Goal: Task Accomplishment & Management: Manage account settings

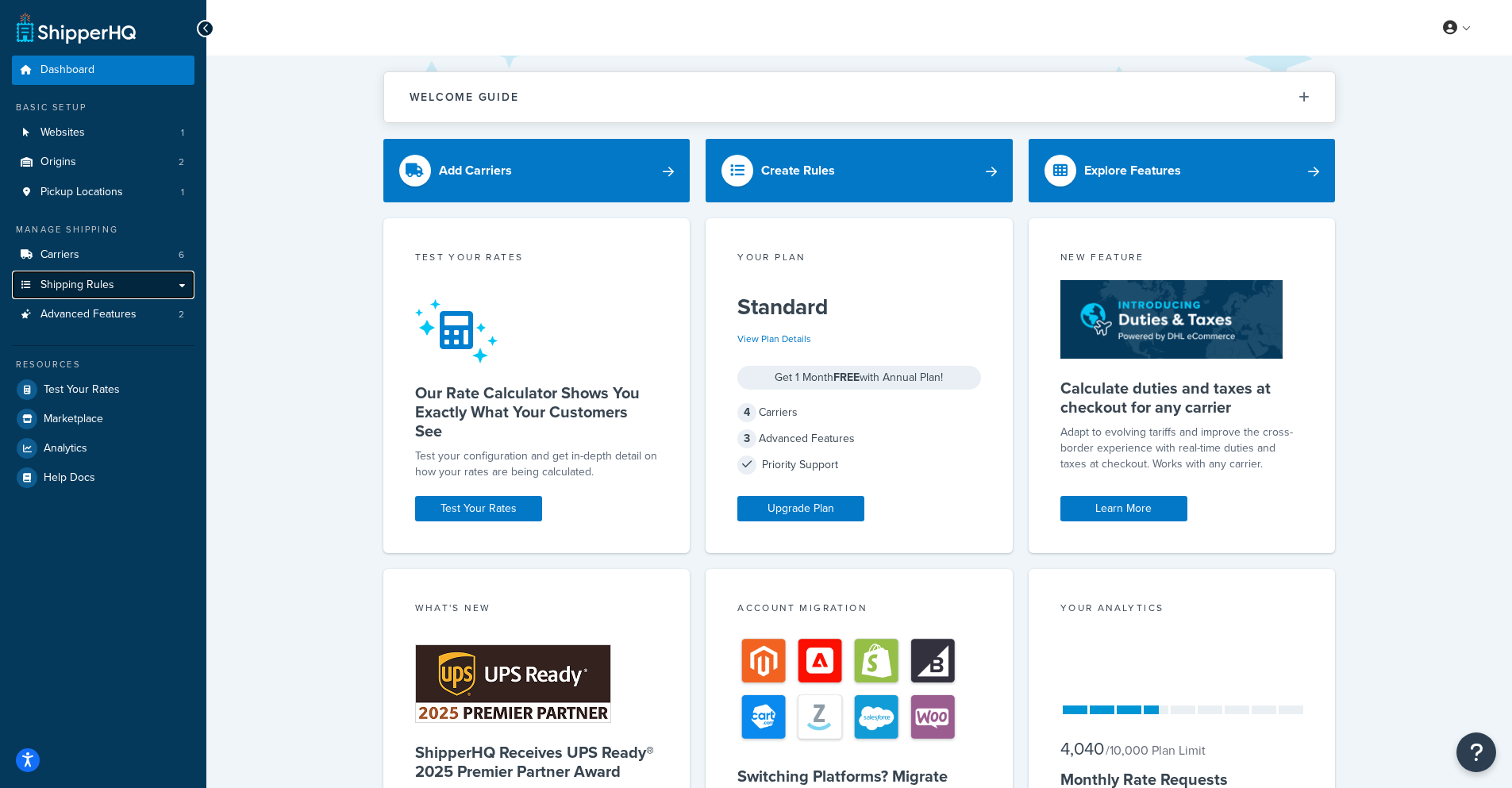
click at [123, 290] on link "Shipping Rules" at bounding box center [103, 285] width 183 height 29
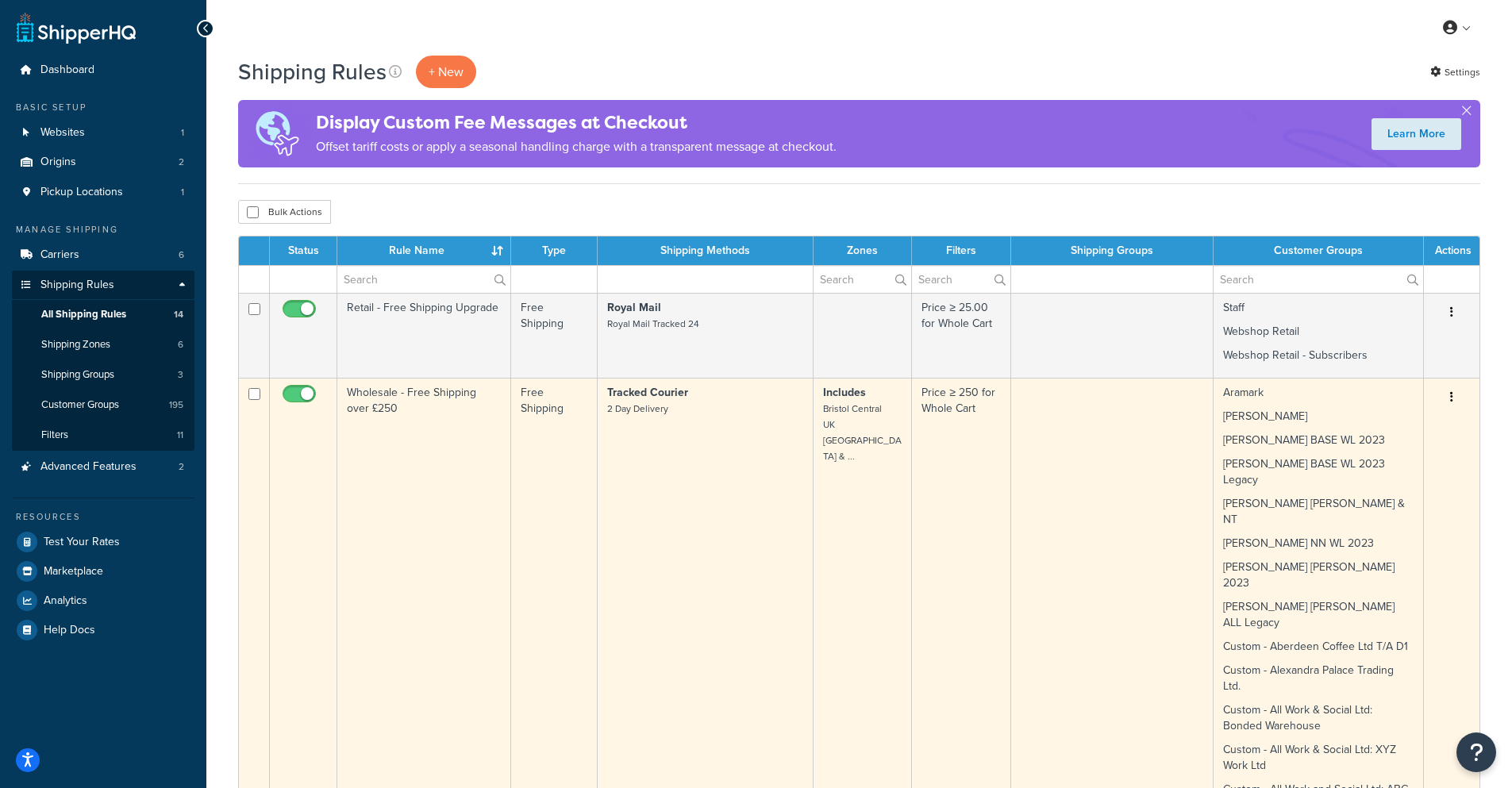
click at [1303, 463] on p "[PERSON_NAME] BASE WL 2023 Legacy" at bounding box center [1318, 472] width 191 height 32
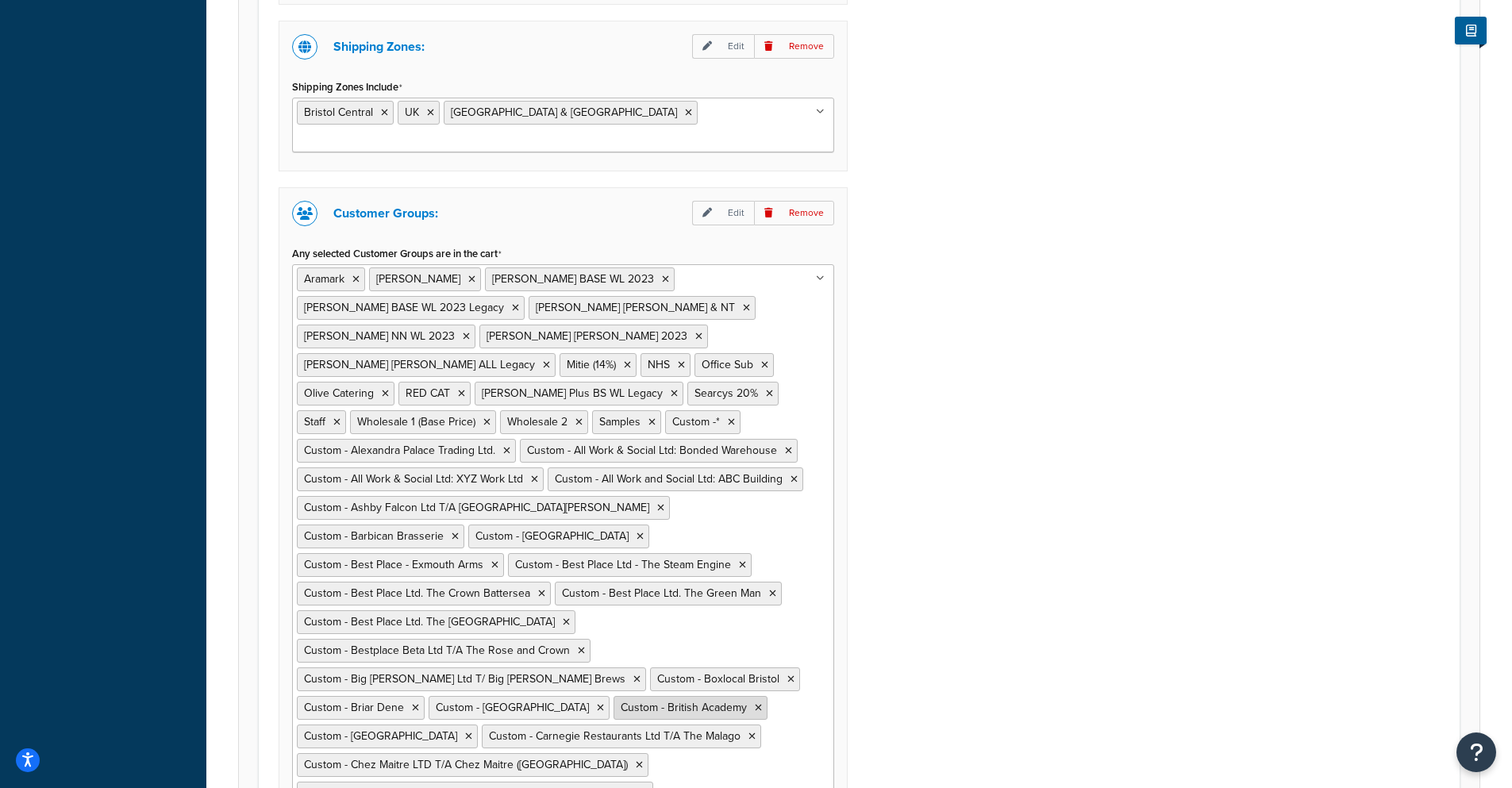
scroll to position [1137, 0]
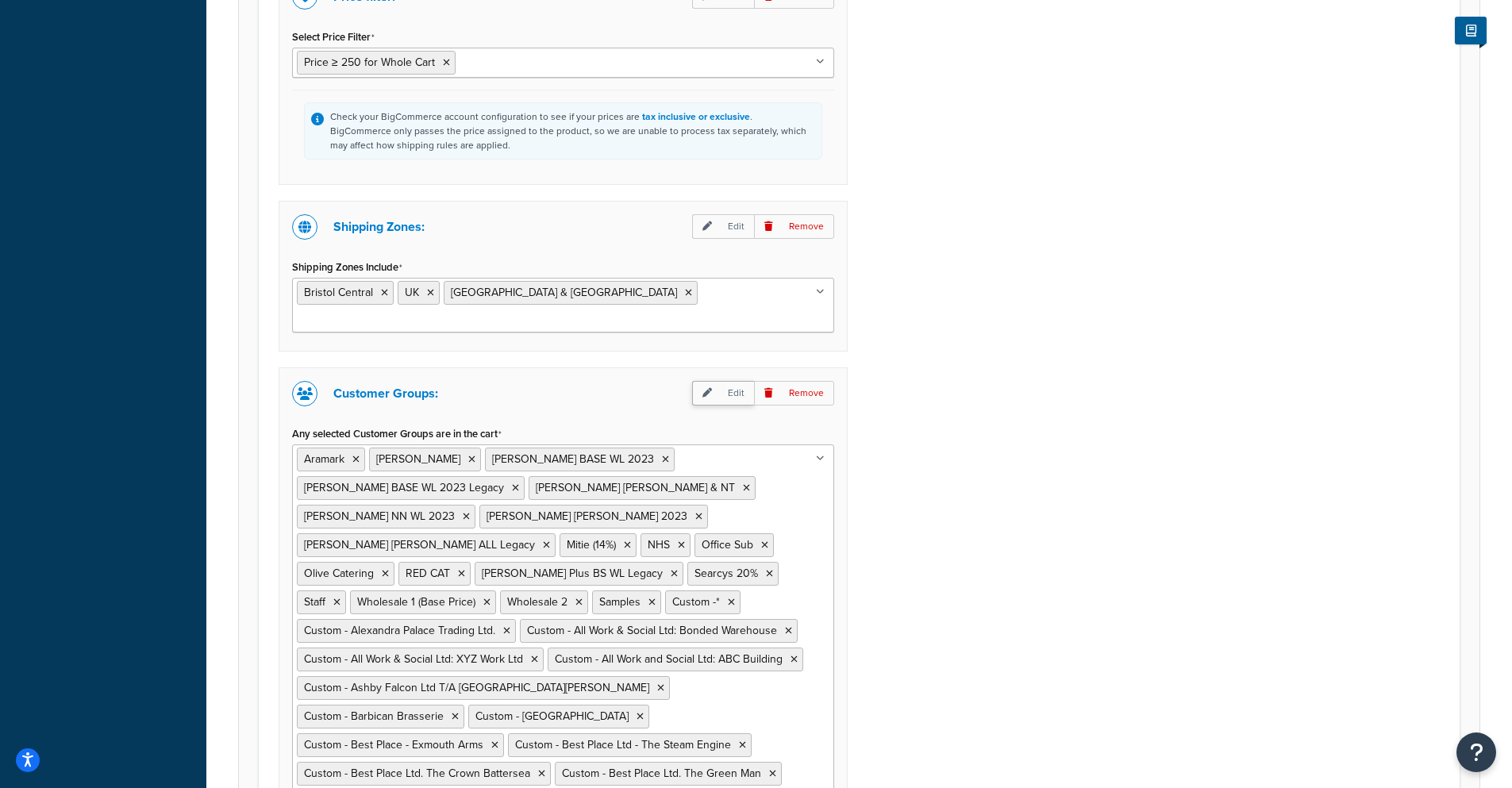
click at [712, 388] on icon at bounding box center [707, 393] width 10 height 10
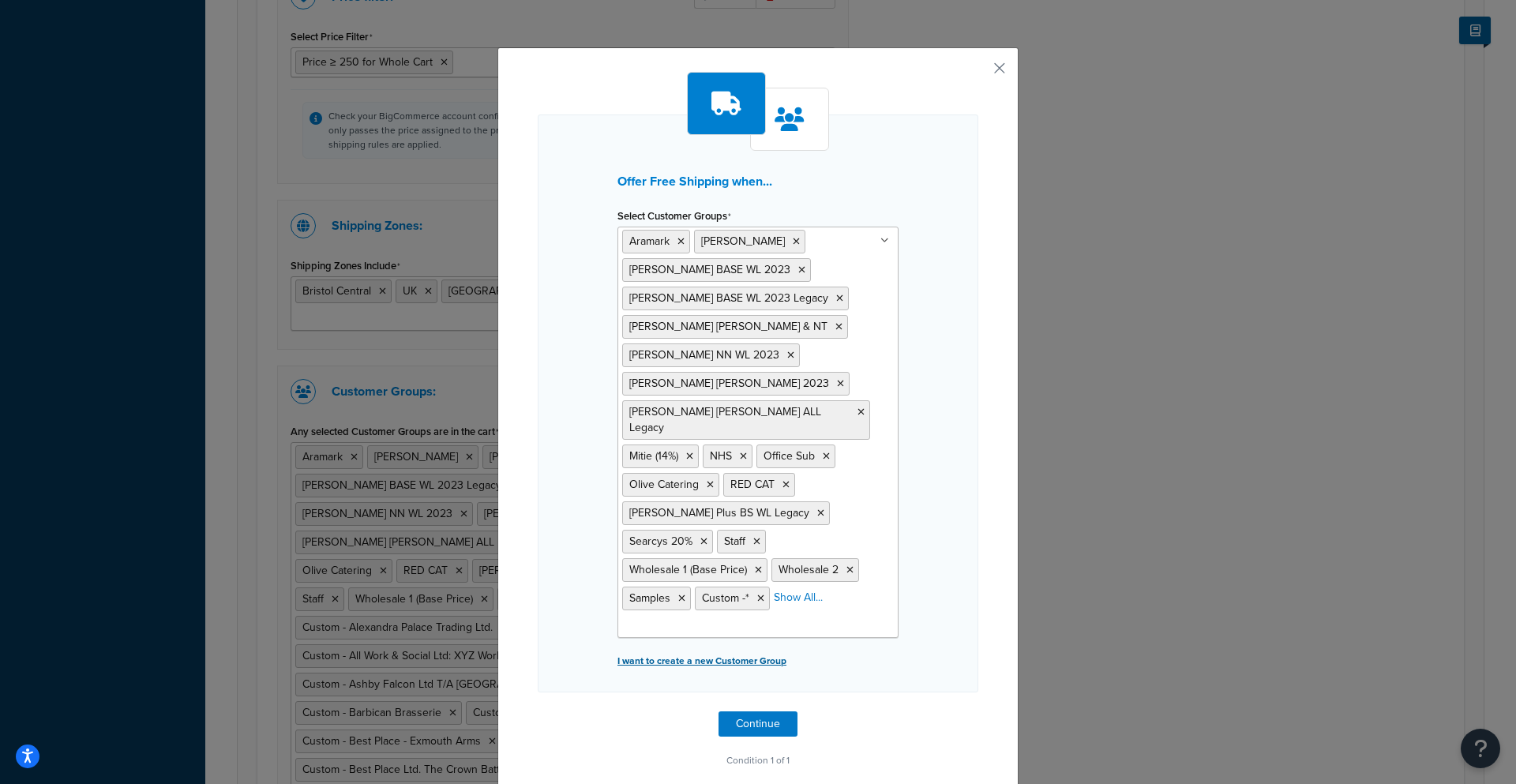
click at [755, 649] on p "I want to create a new Customer Group" at bounding box center [758, 660] width 281 height 22
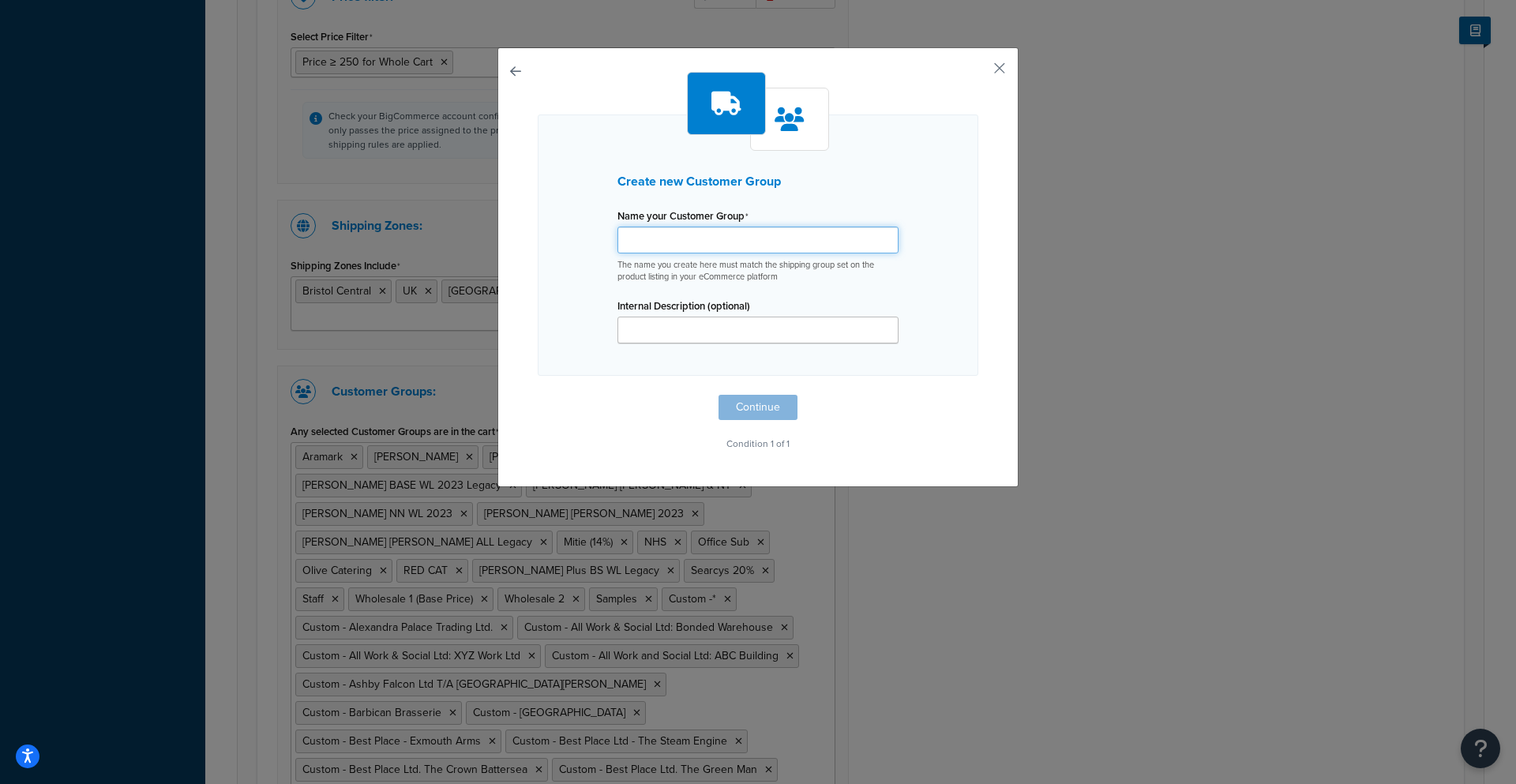
click at [695, 246] on input "Shipping Rule Name" at bounding box center [758, 240] width 281 height 27
paste input "Custom - Vine Bar Bermondsey"
click at [771, 240] on input "Custom - Vine Bar Bermondsey" at bounding box center [758, 240] width 281 height 27
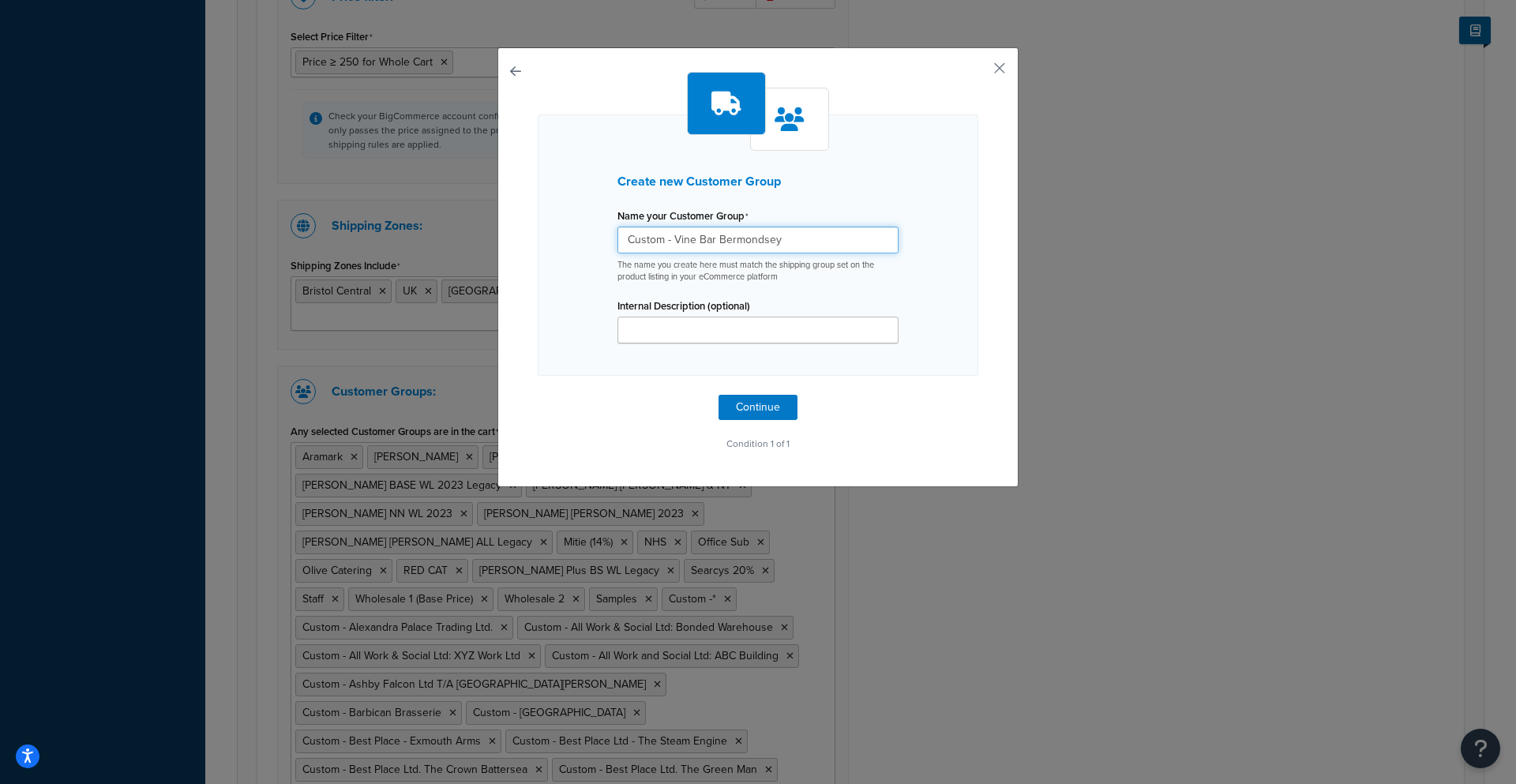
type input "Custom - Vine Bar Bermondsey"
click at [754, 326] on input "Internal Description (optional)" at bounding box center [758, 330] width 281 height 27
paste input "Custom - Vine Bar Bermondsey"
type input "Custom - Vine Bar Bermondsey"
click at [743, 416] on button "Continue" at bounding box center [758, 407] width 79 height 25
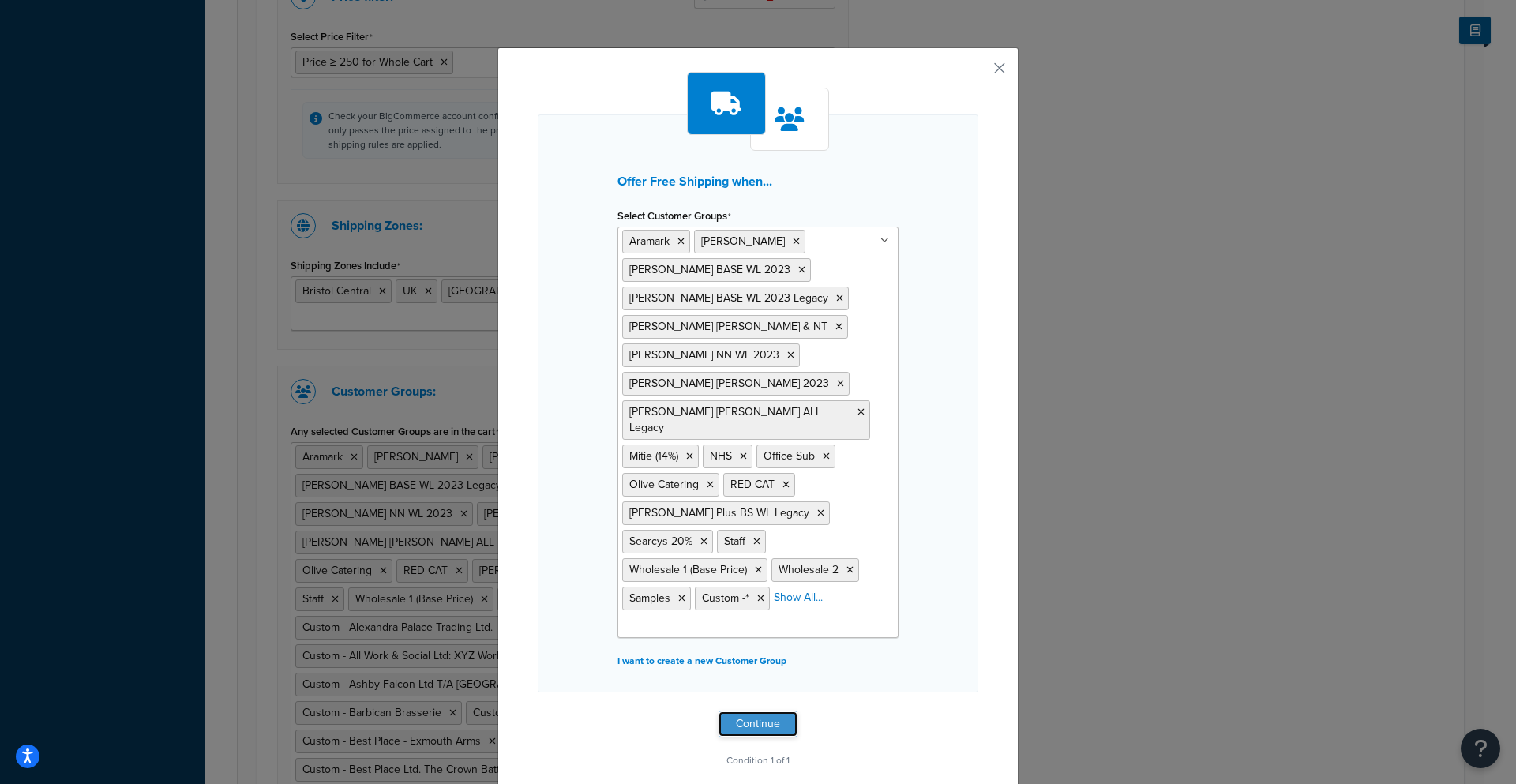
click at [752, 711] on button "Continue" at bounding box center [758, 723] width 79 height 25
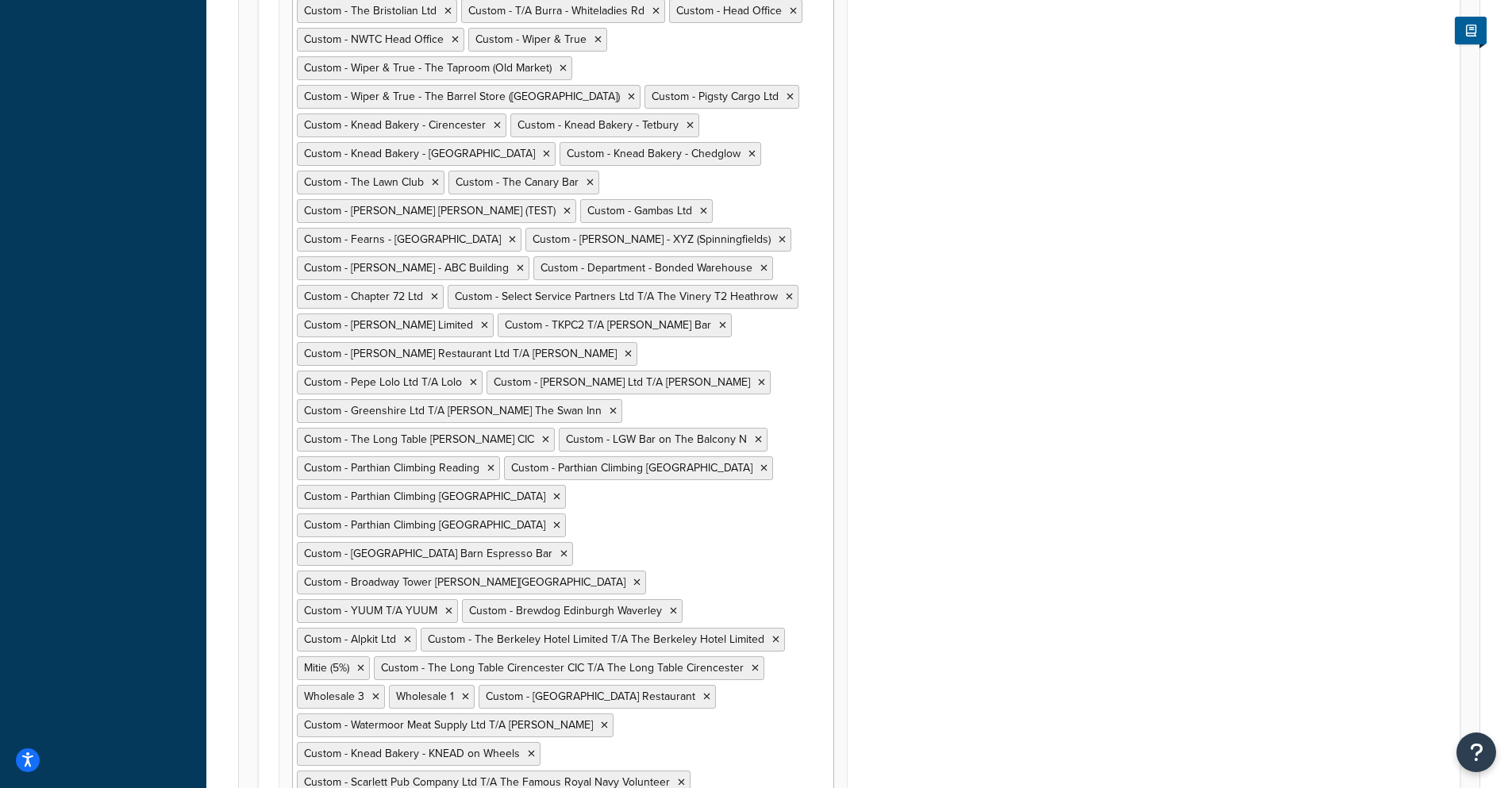
scroll to position [3620, 0]
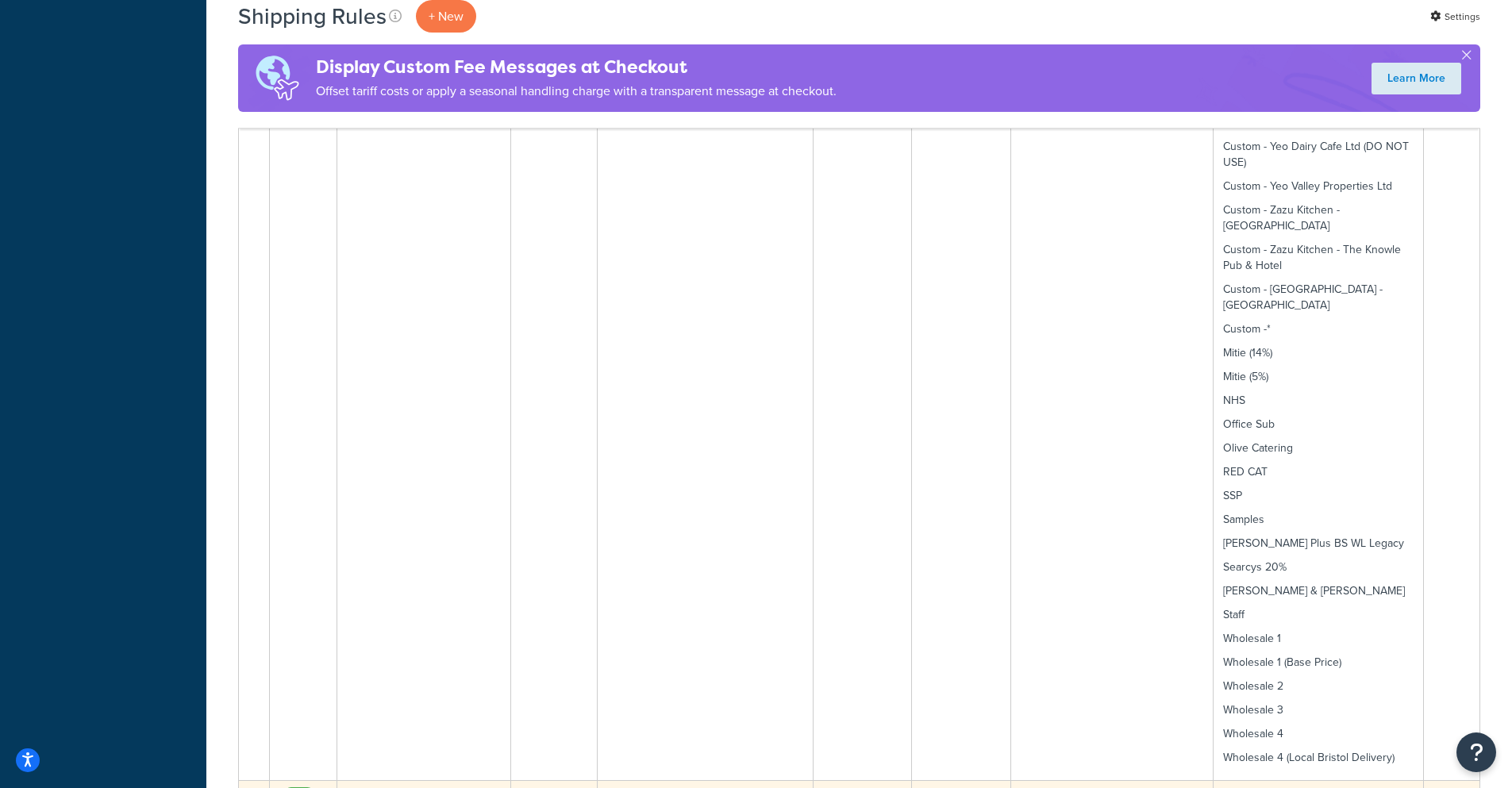
scroll to position [5553, 0]
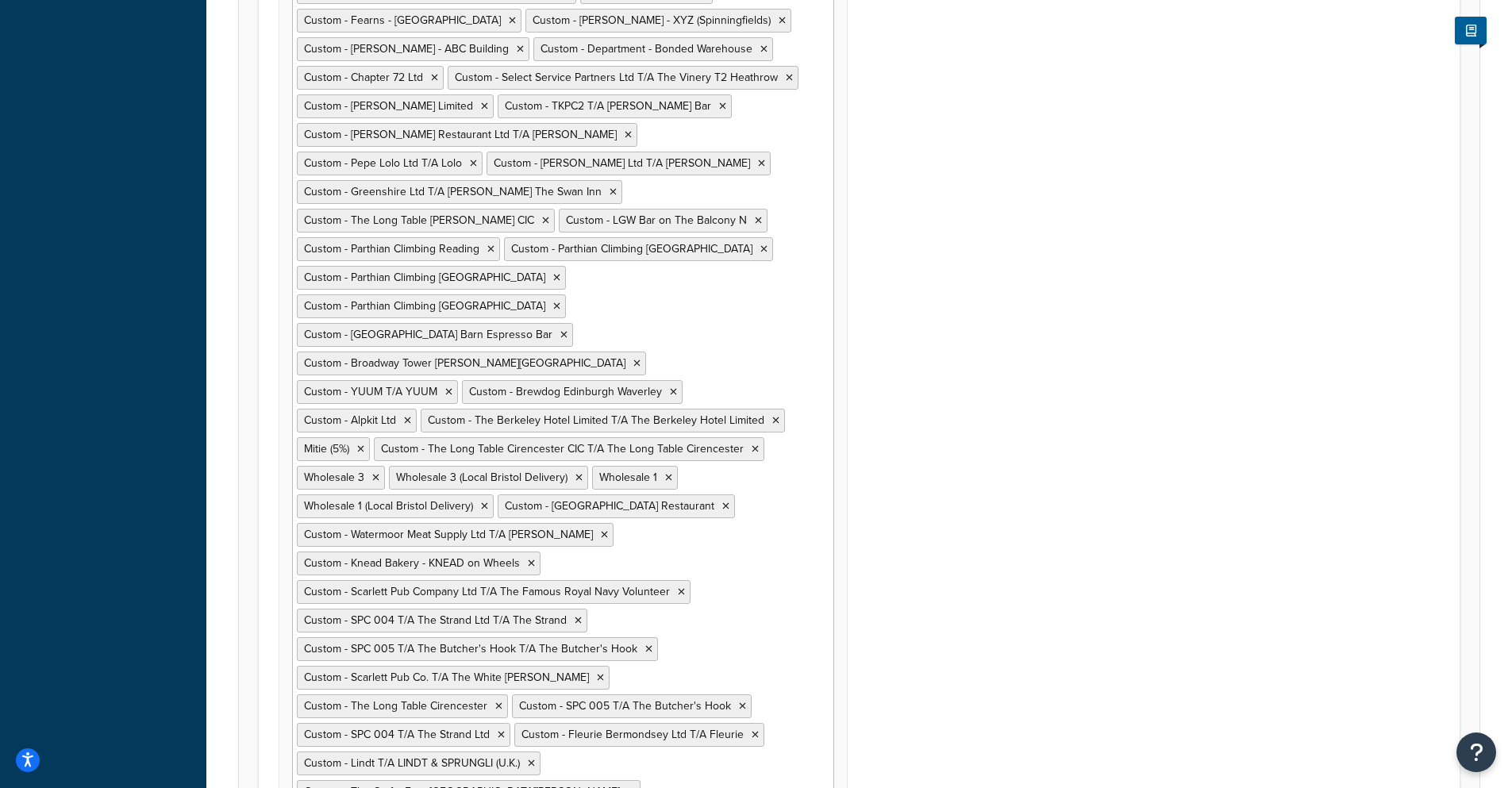
scroll to position [3614, 0]
paste input "Custom - Vine Bar Bermondsey"
type input "Custom - Vine Bar Bermondsey"
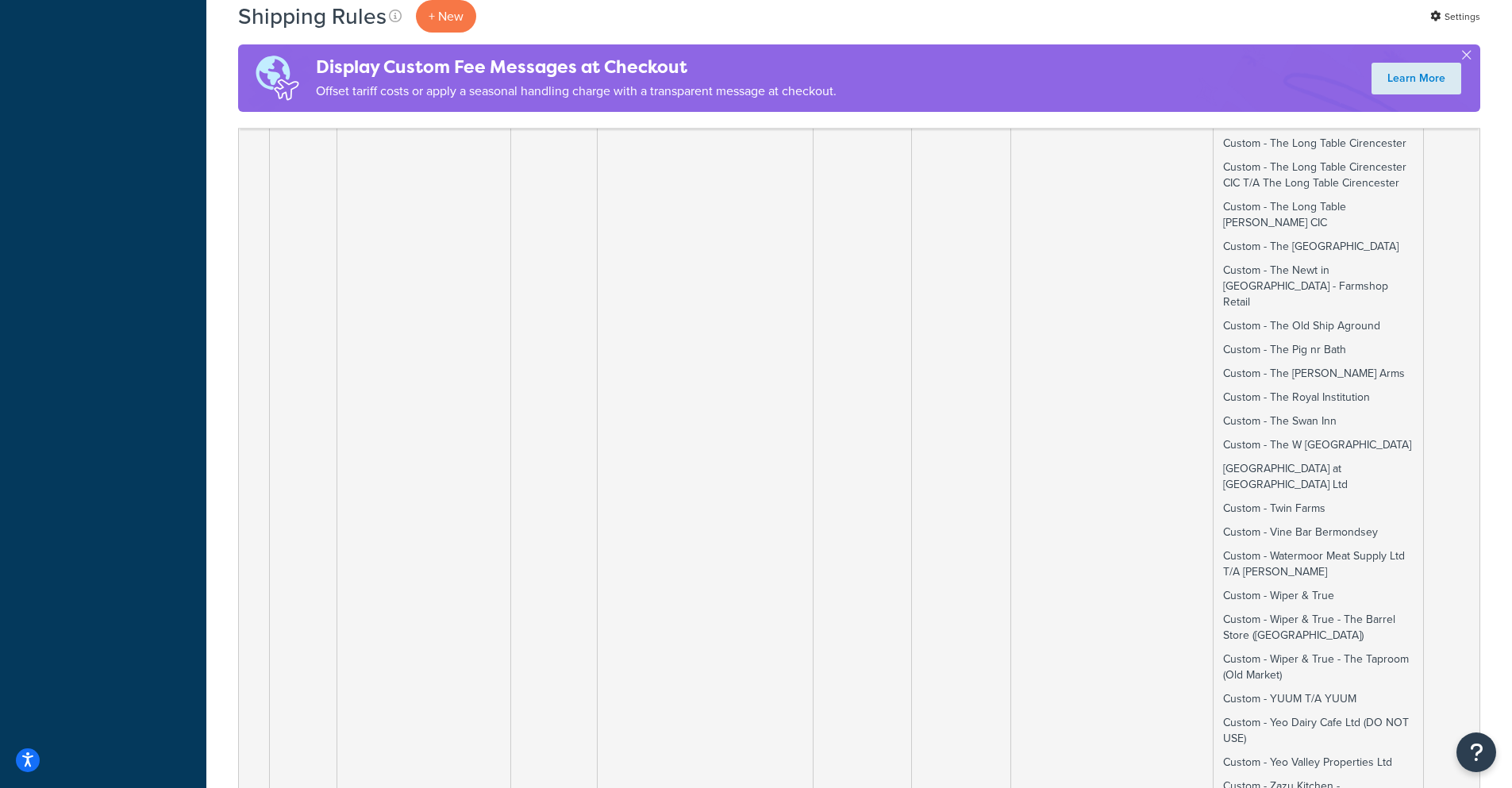
scroll to position [11581, 0]
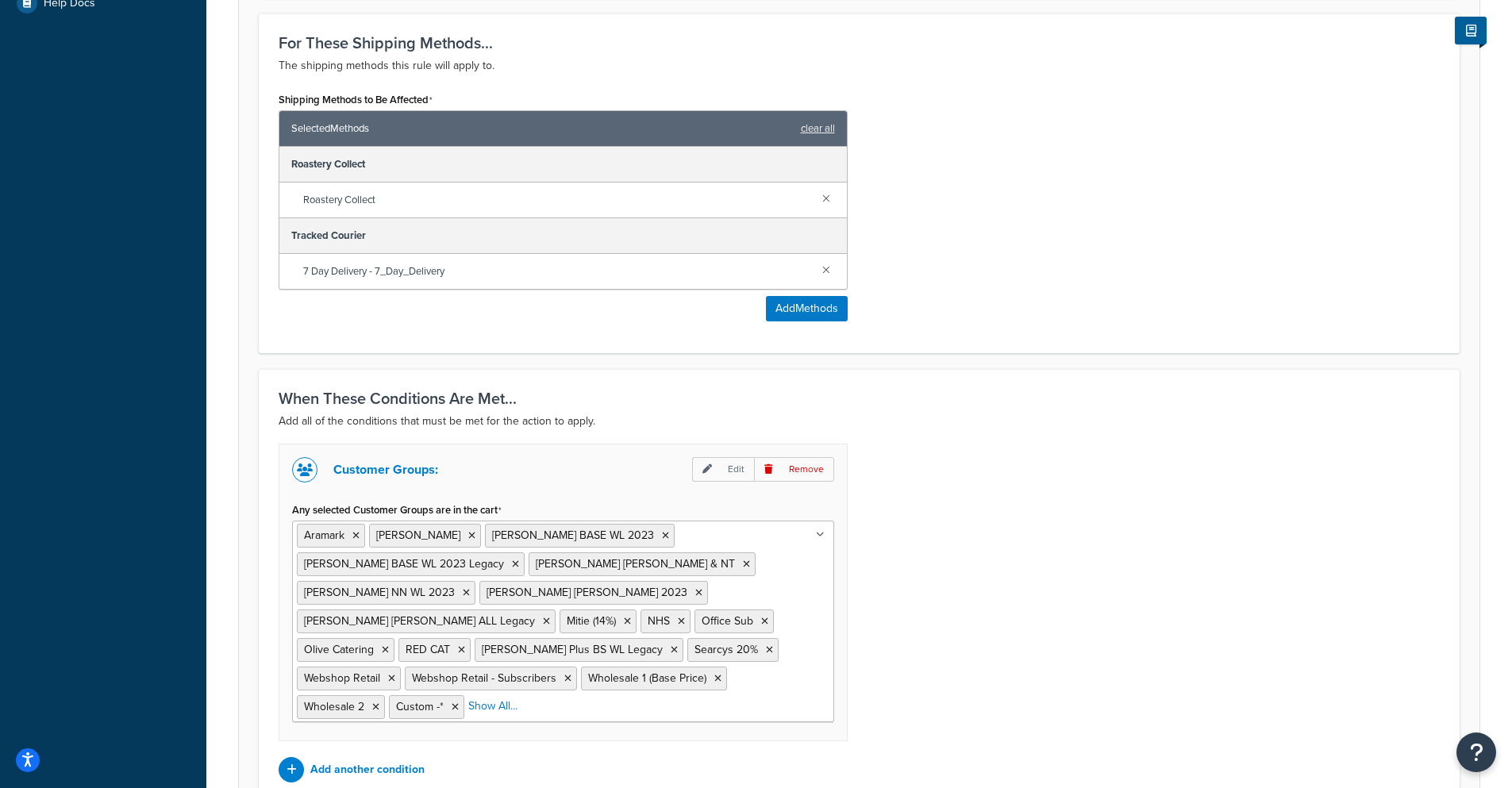
scroll to position [634, 0]
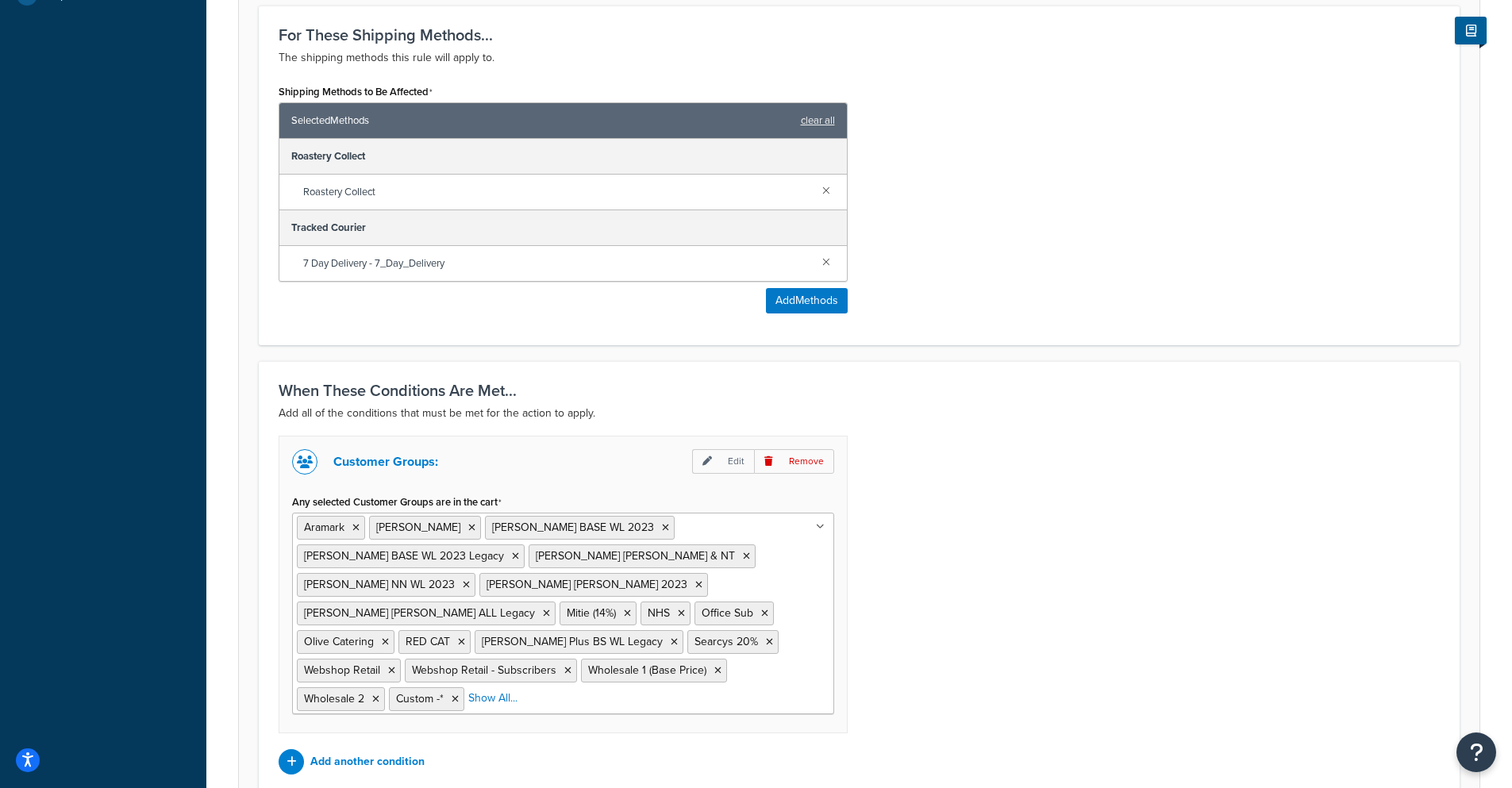
click at [708, 693] on div "Aramark Baxter Storey Baxter Storey BASE WL 2023 Baxter Storey BASE WL 2023 Leg…" at bounding box center [563, 613] width 542 height 201
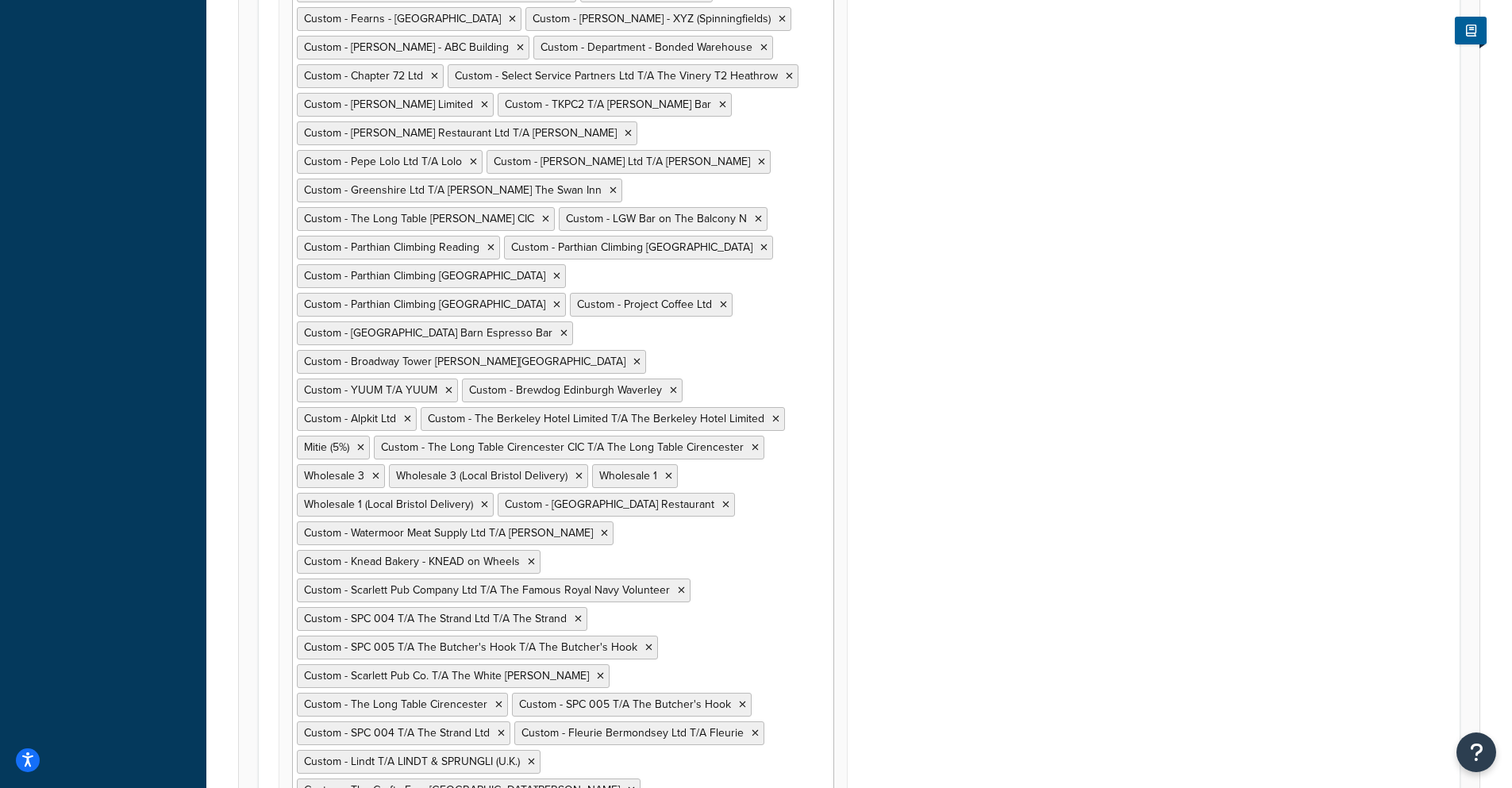
scroll to position [56, 0]
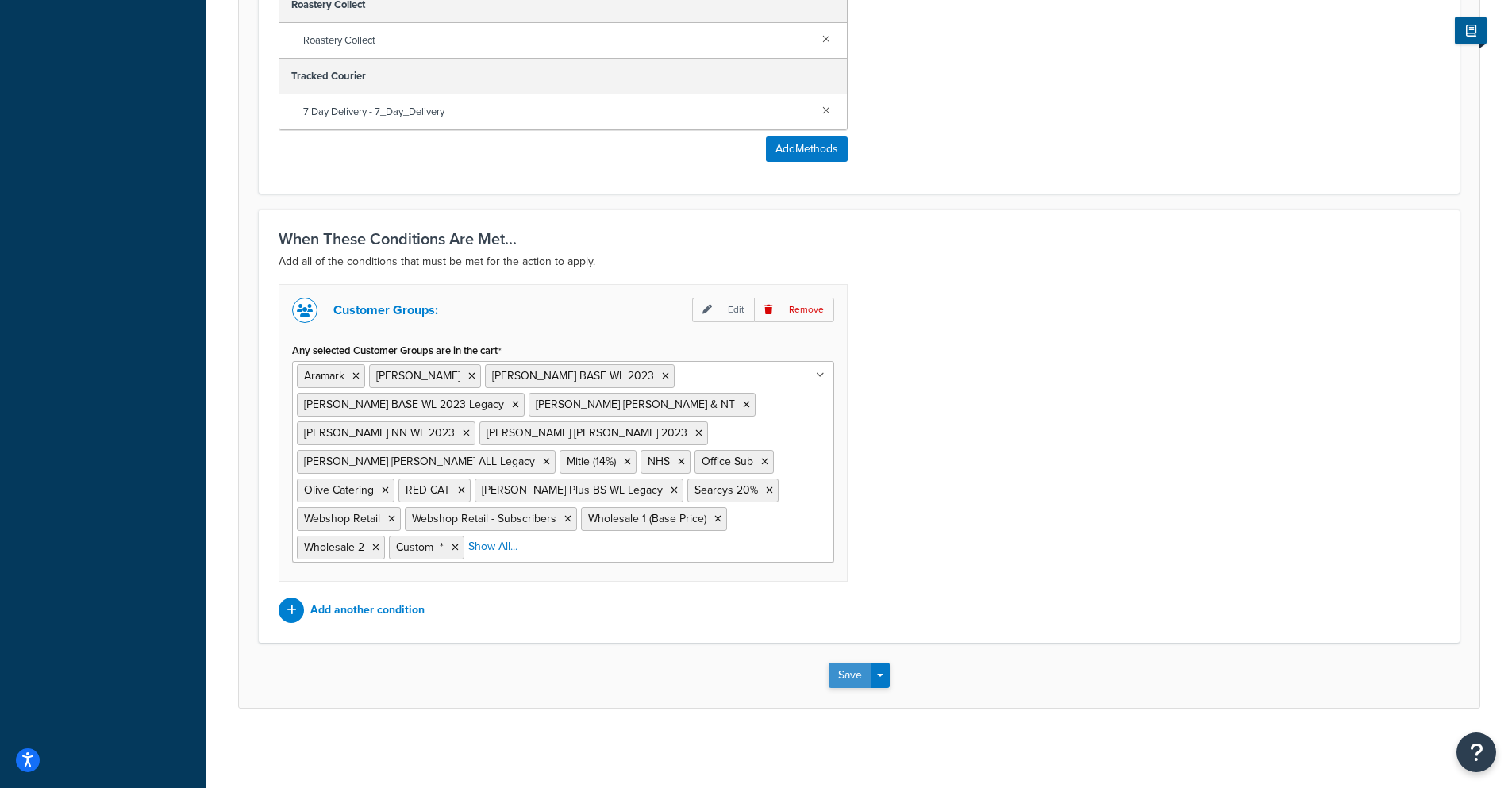
scroll to position [786, 0]
click at [850, 668] on button "Save" at bounding box center [849, 675] width 43 height 25
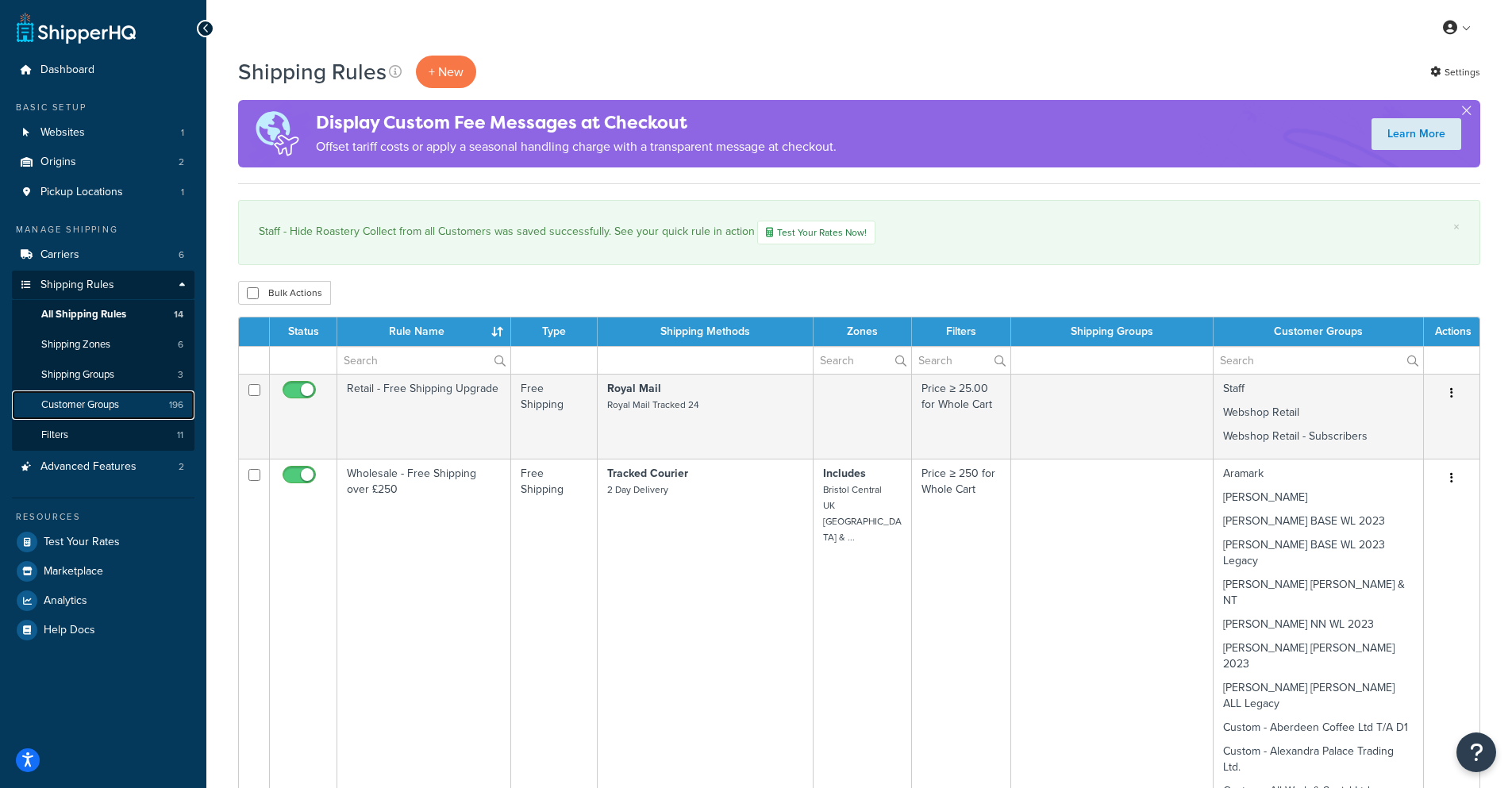
click at [119, 398] on span "Customer Groups" at bounding box center [80, 405] width 77 height 14
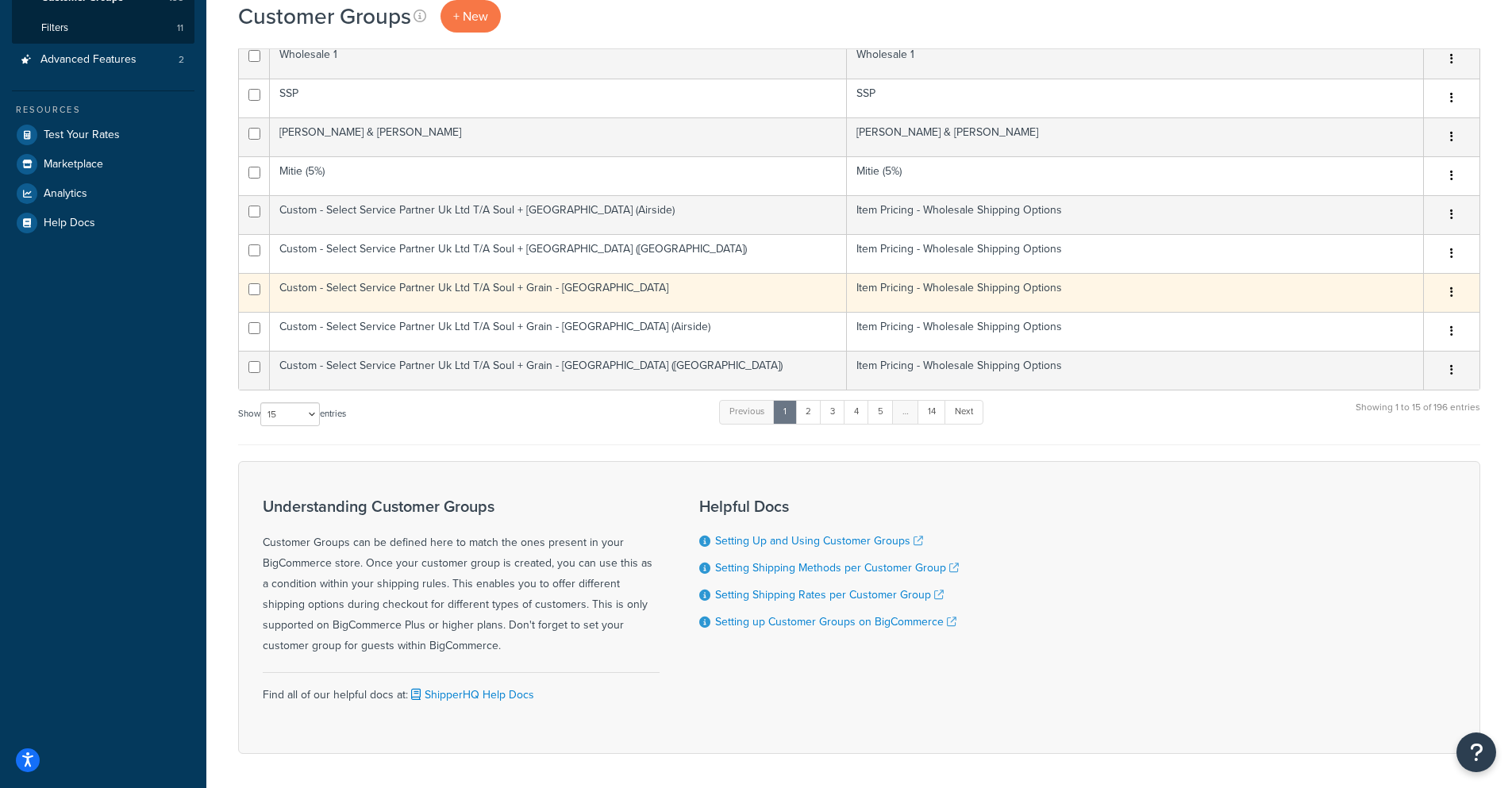
scroll to position [459, 0]
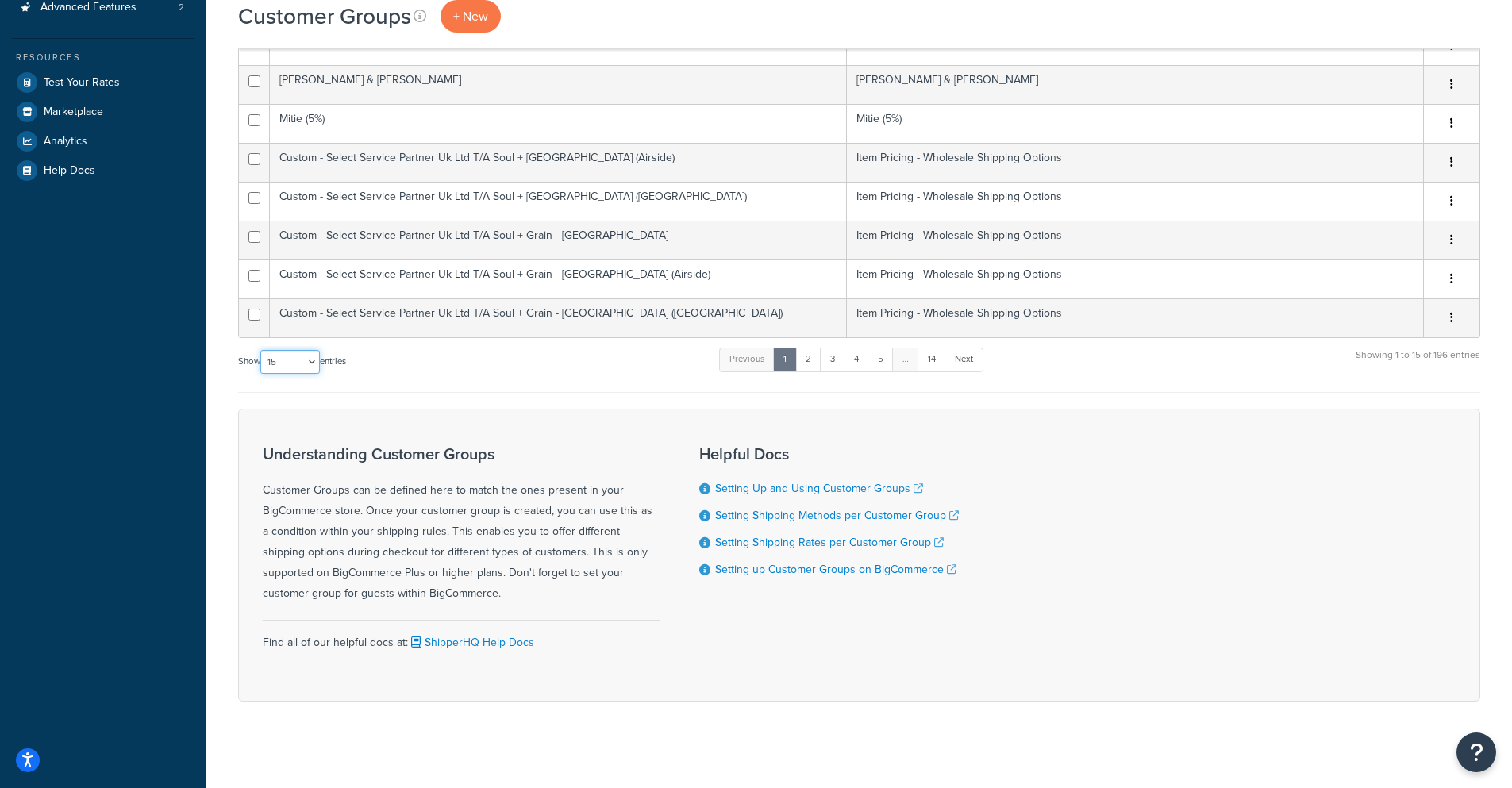
click at [310, 356] on select "10 15 25 50 100" at bounding box center [290, 362] width 60 height 24
select select "100"
click at [262, 373] on select "10 15 25 50 100" at bounding box center [290, 362] width 60 height 24
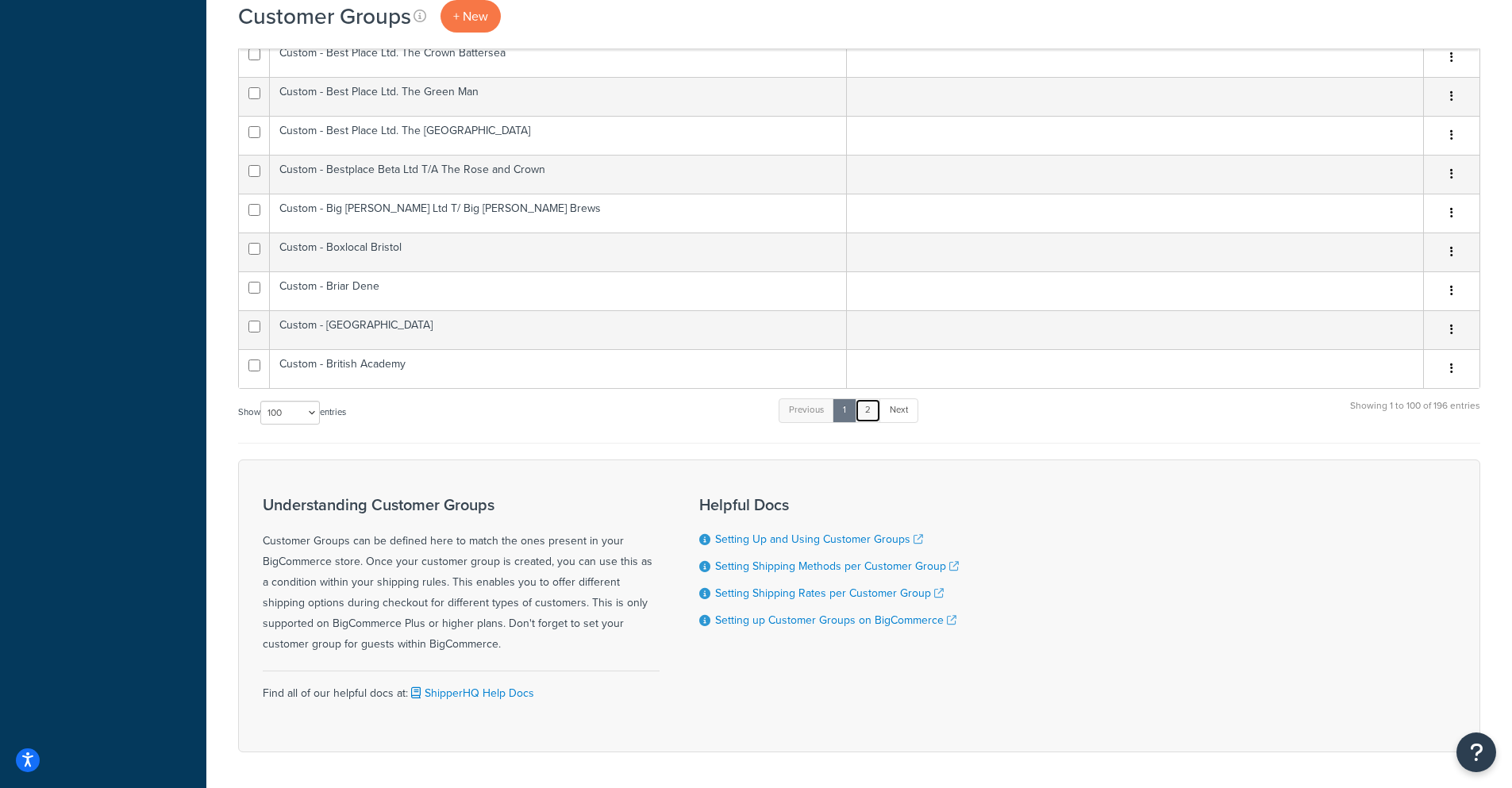
click at [868, 398] on link "2" at bounding box center [868, 410] width 26 height 24
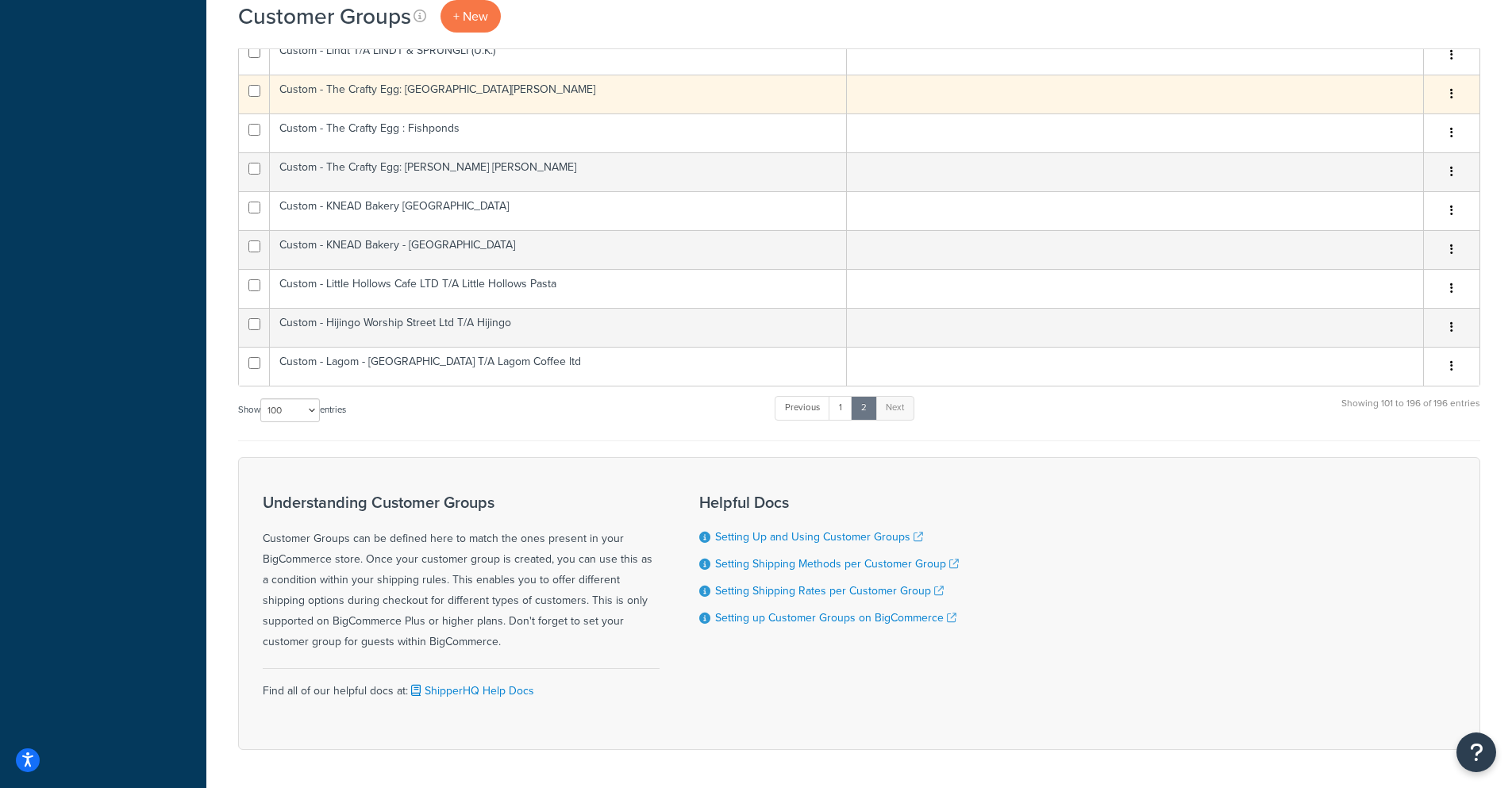
scroll to position [27, 0]
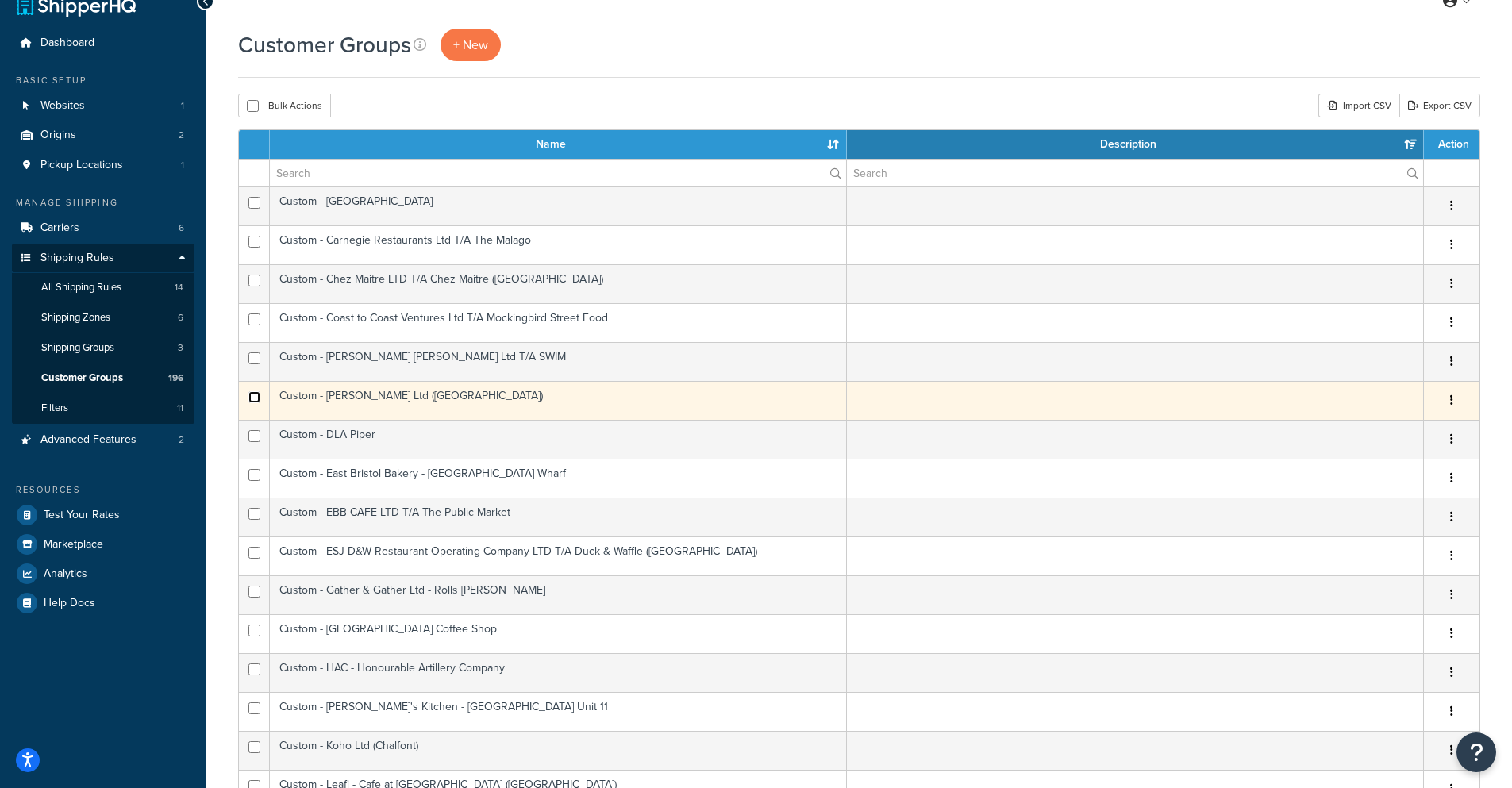
click at [254, 395] on input "checkbox" at bounding box center [254, 396] width 12 height 12
checkbox input "true"
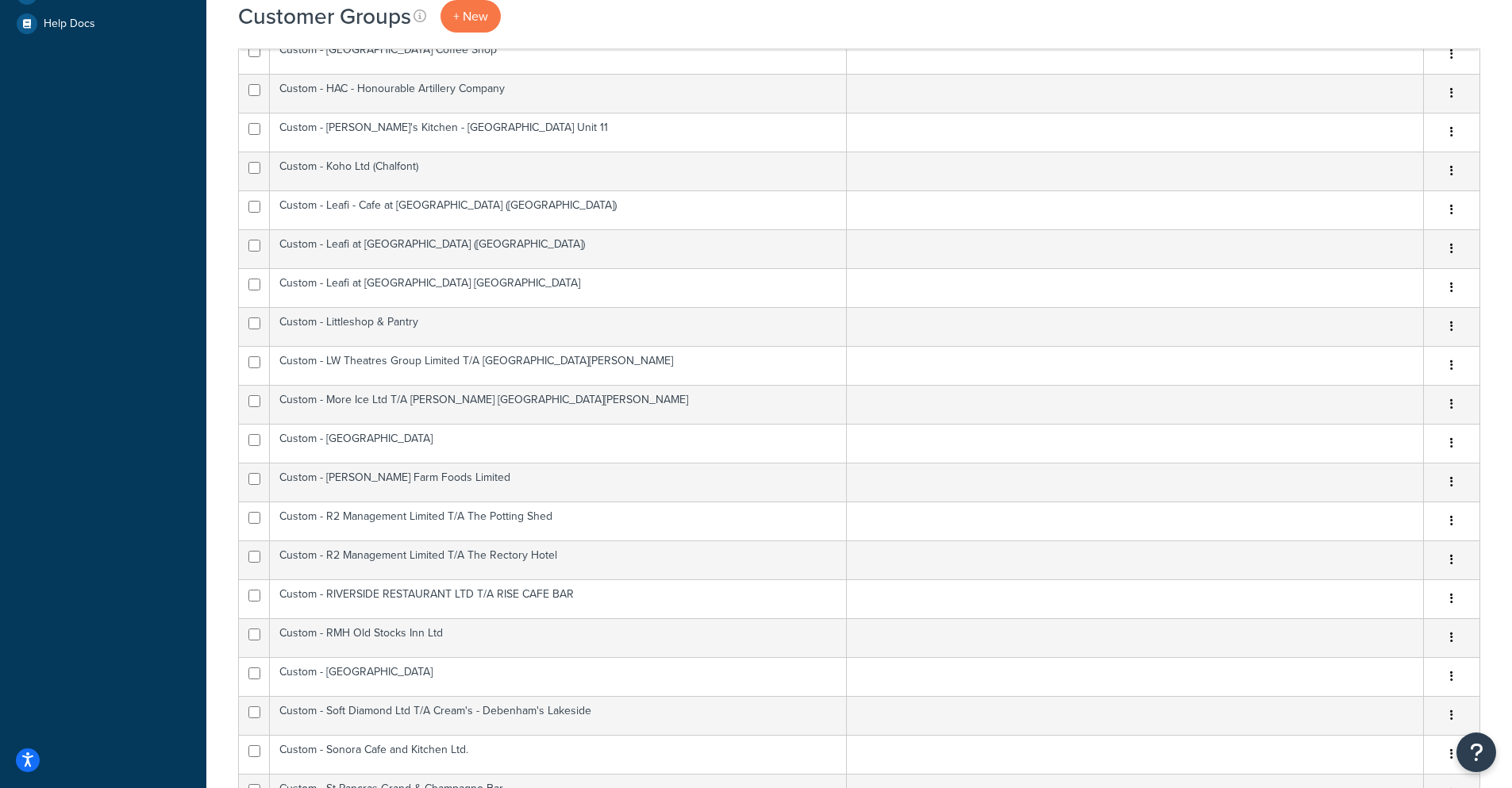
scroll to position [661, 0]
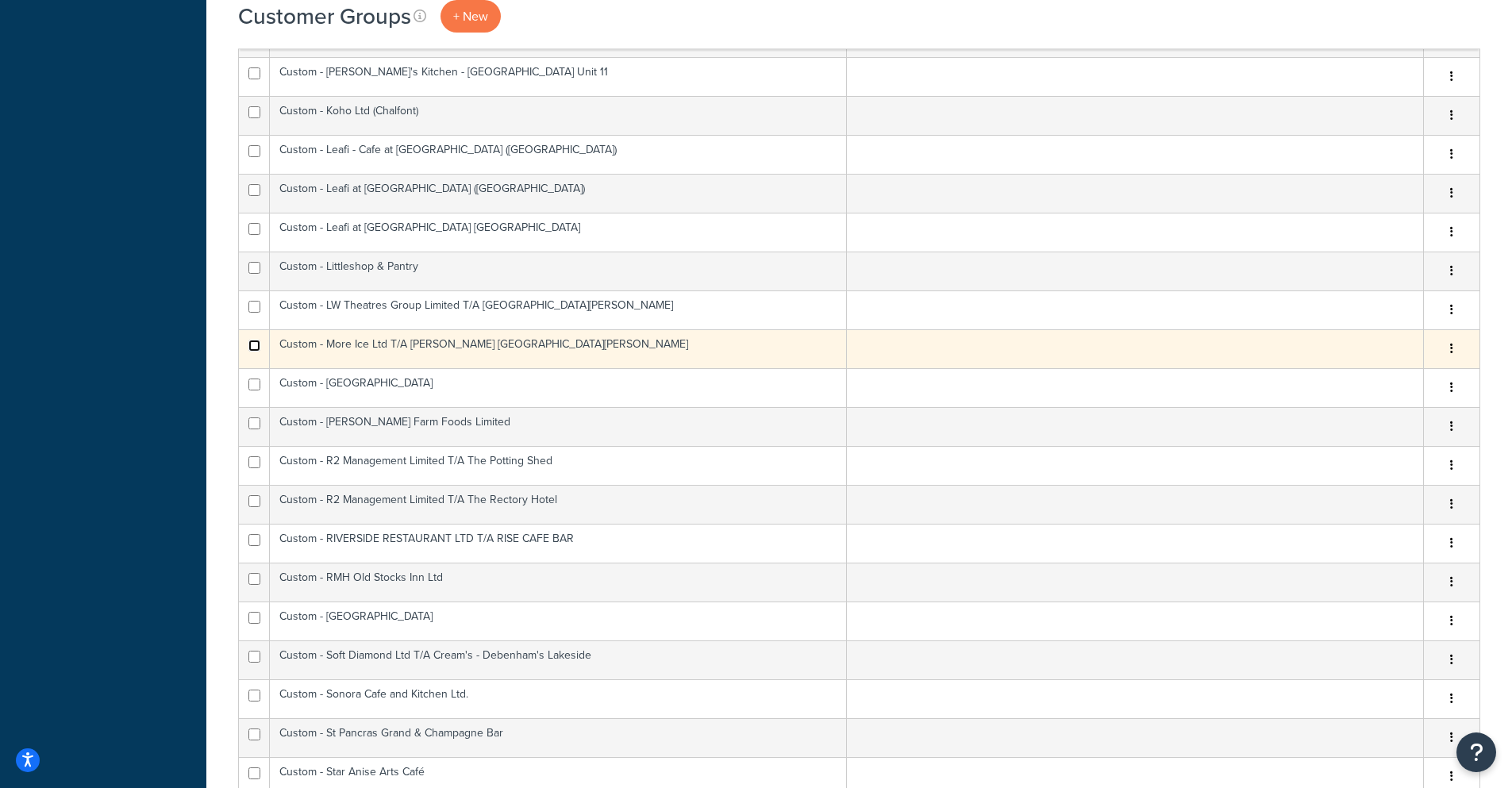
click at [256, 339] on input "checkbox" at bounding box center [254, 345] width 12 height 12
checkbox input "true"
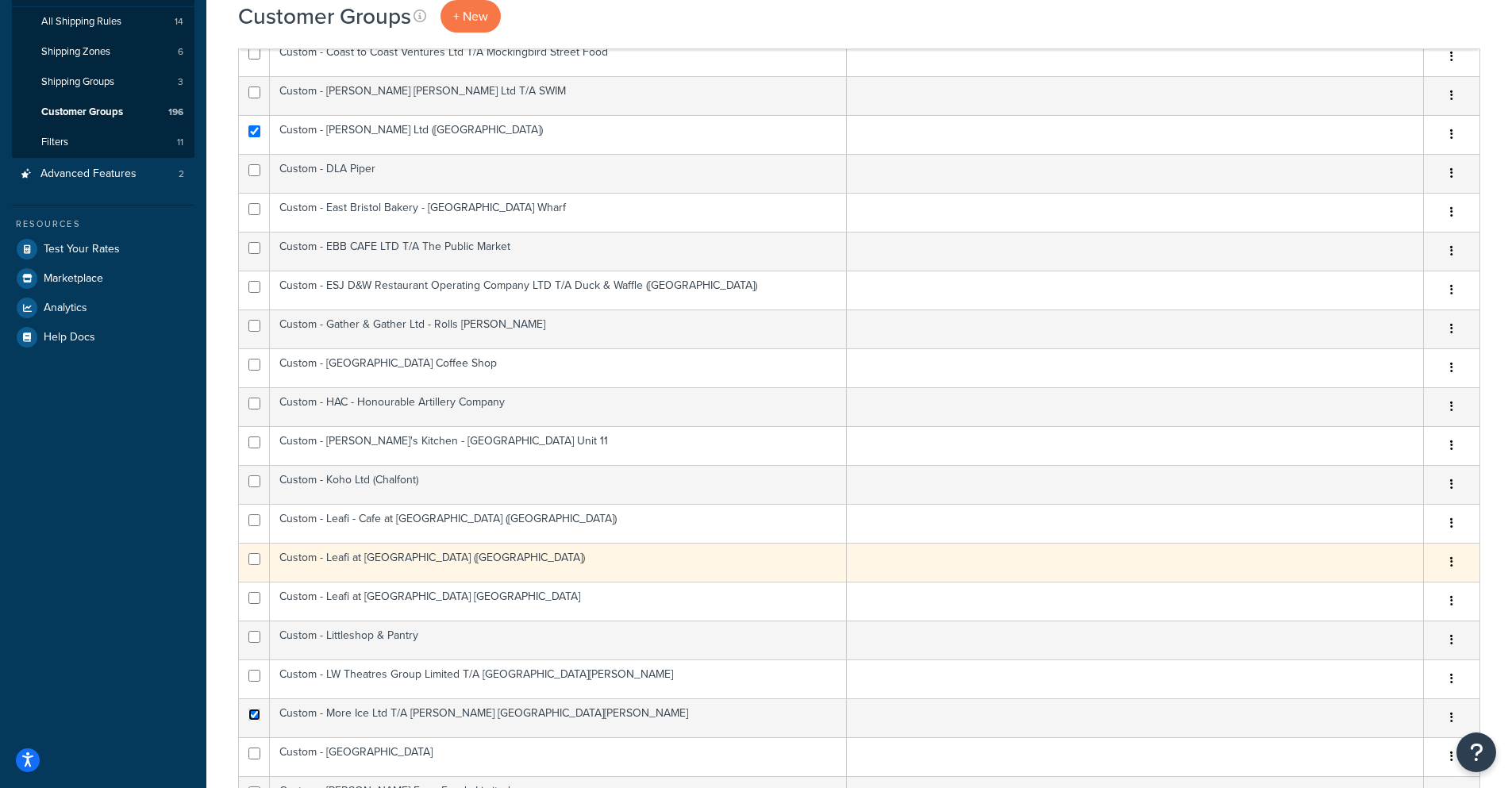
scroll to position [0, 0]
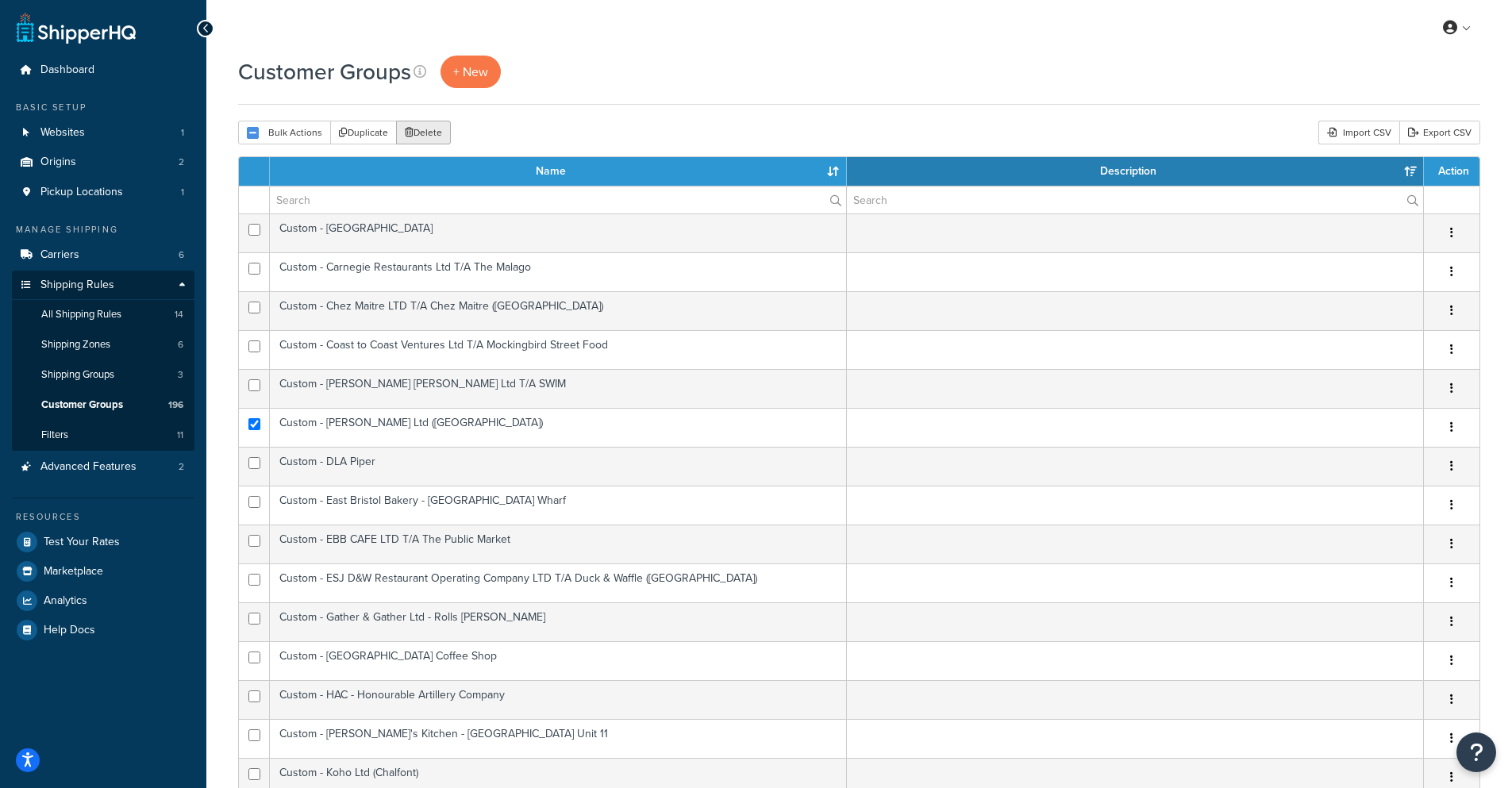
drag, startPoint x: 442, startPoint y: 131, endPoint x: 840, endPoint y: 81, distance: 401.1
click at [439, 131] on button "Delete" at bounding box center [423, 132] width 55 height 24
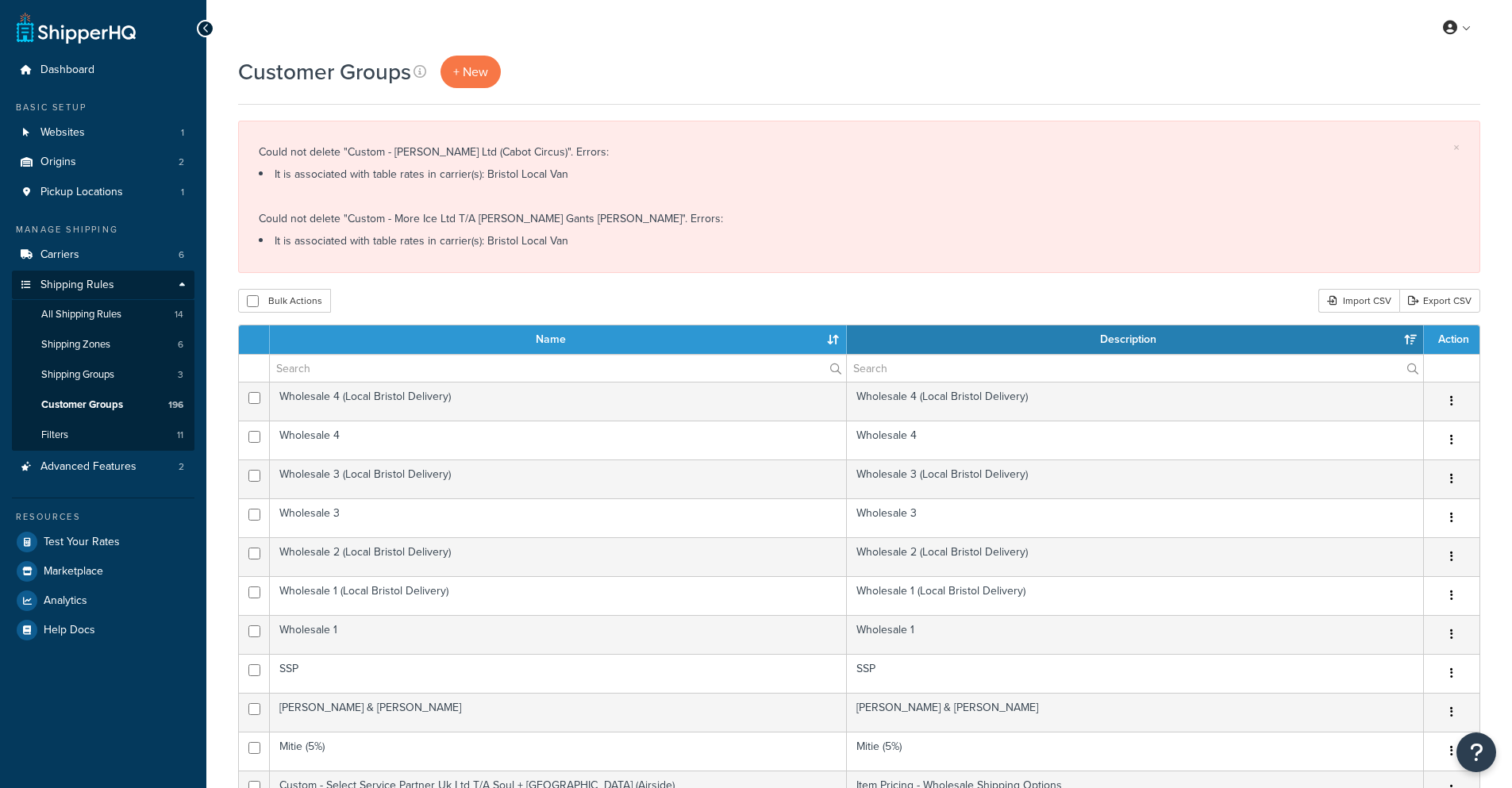
select select "15"
click at [114, 360] on link "Shipping Groups 3" at bounding box center [103, 374] width 183 height 29
click at [111, 365] on link "Shipping Groups 3" at bounding box center [103, 374] width 183 height 29
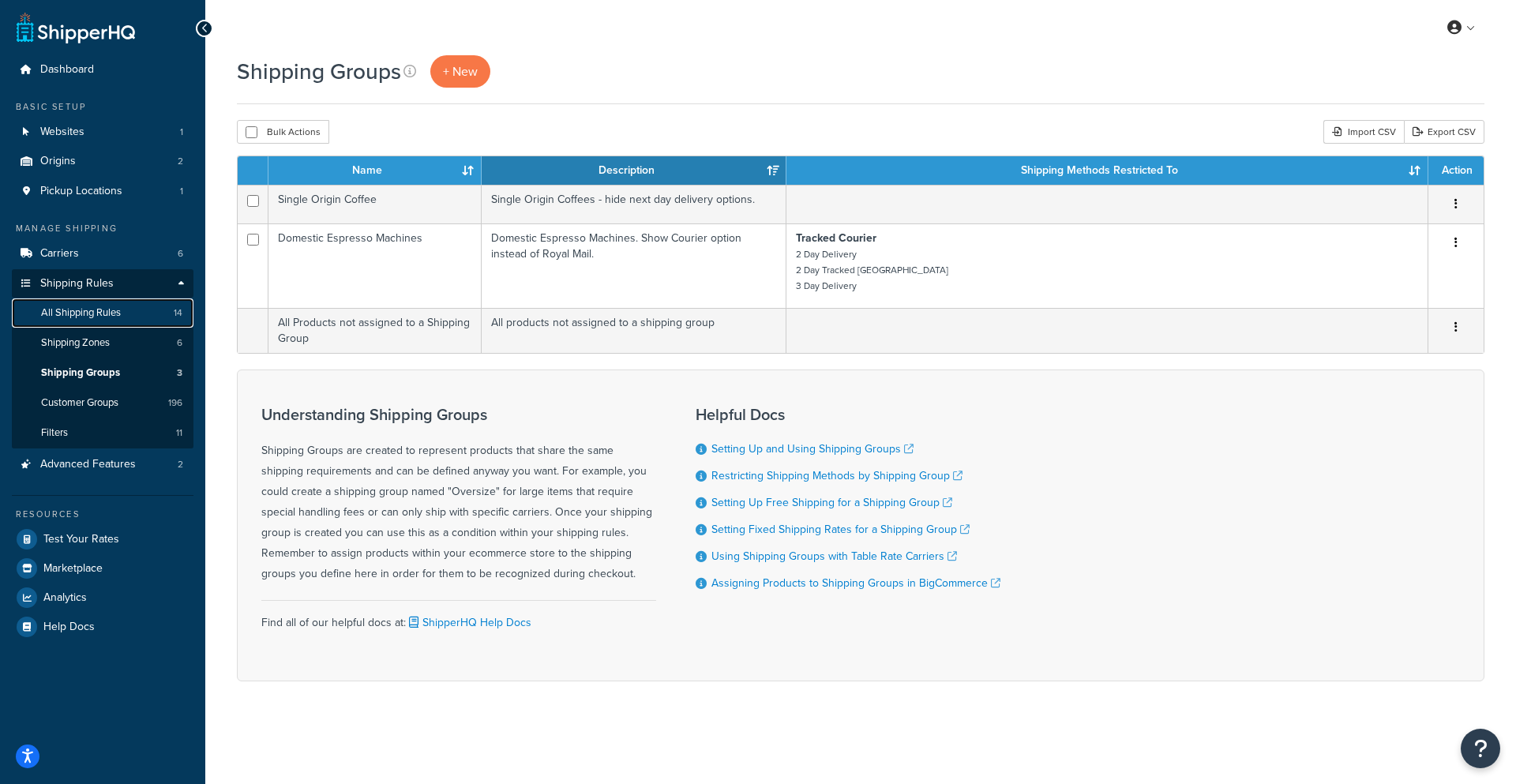
click at [78, 311] on span "All Shipping Rules" at bounding box center [81, 313] width 80 height 13
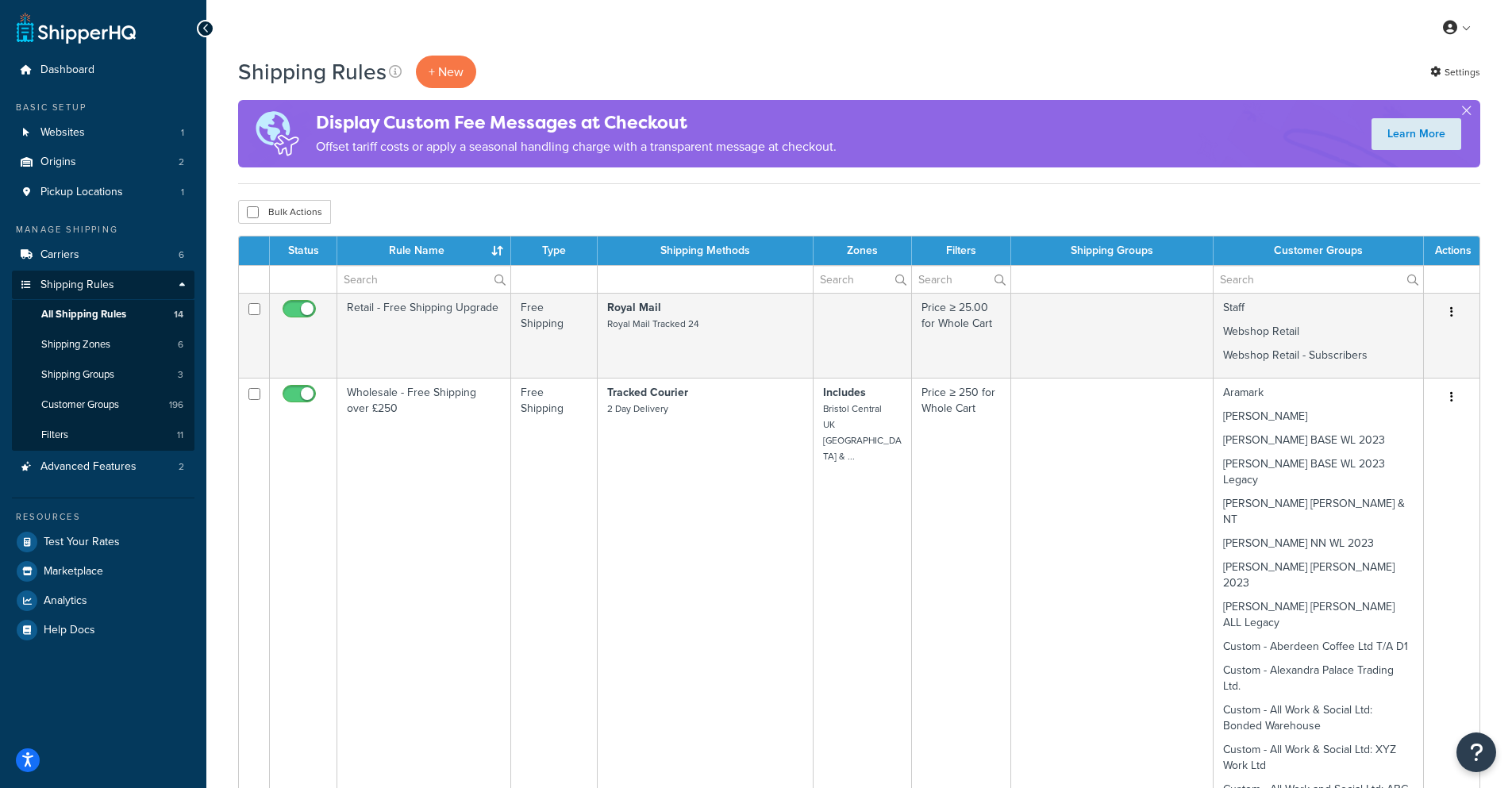
click at [885, 75] on div "Shipping Rules + New Settings" at bounding box center [859, 72] width 1242 height 33
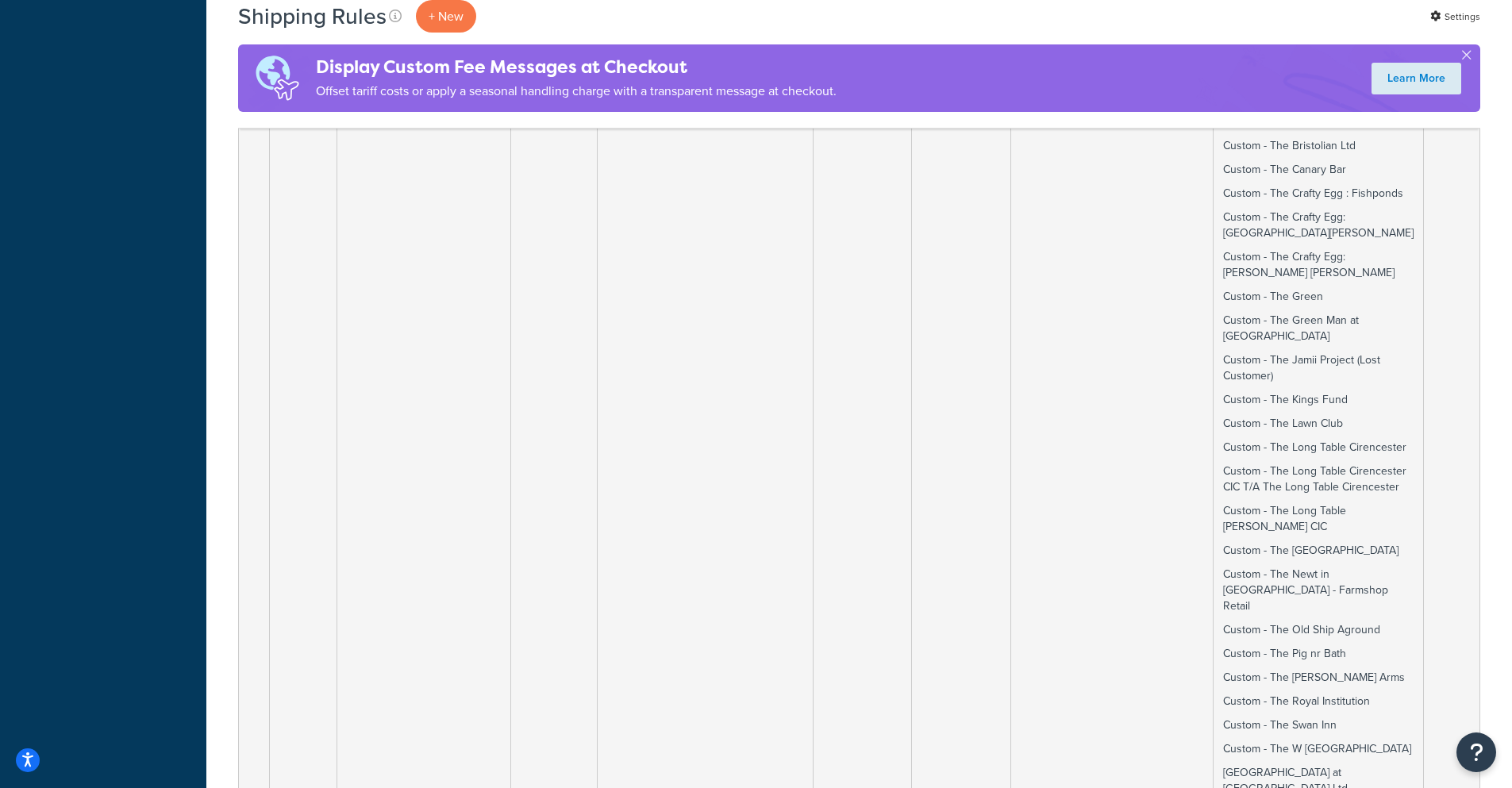
scroll to position [17944, 0]
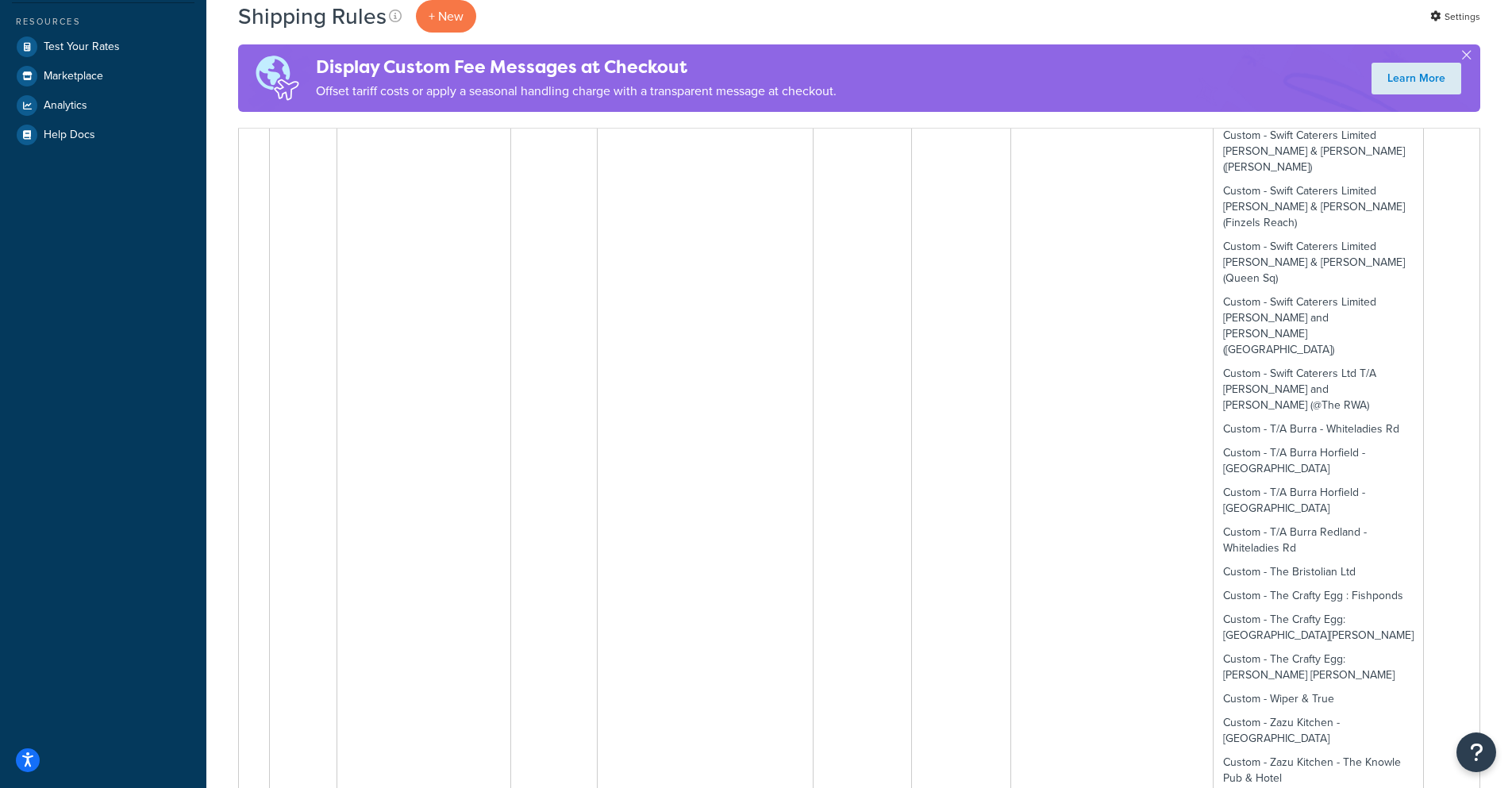
scroll to position [0, 0]
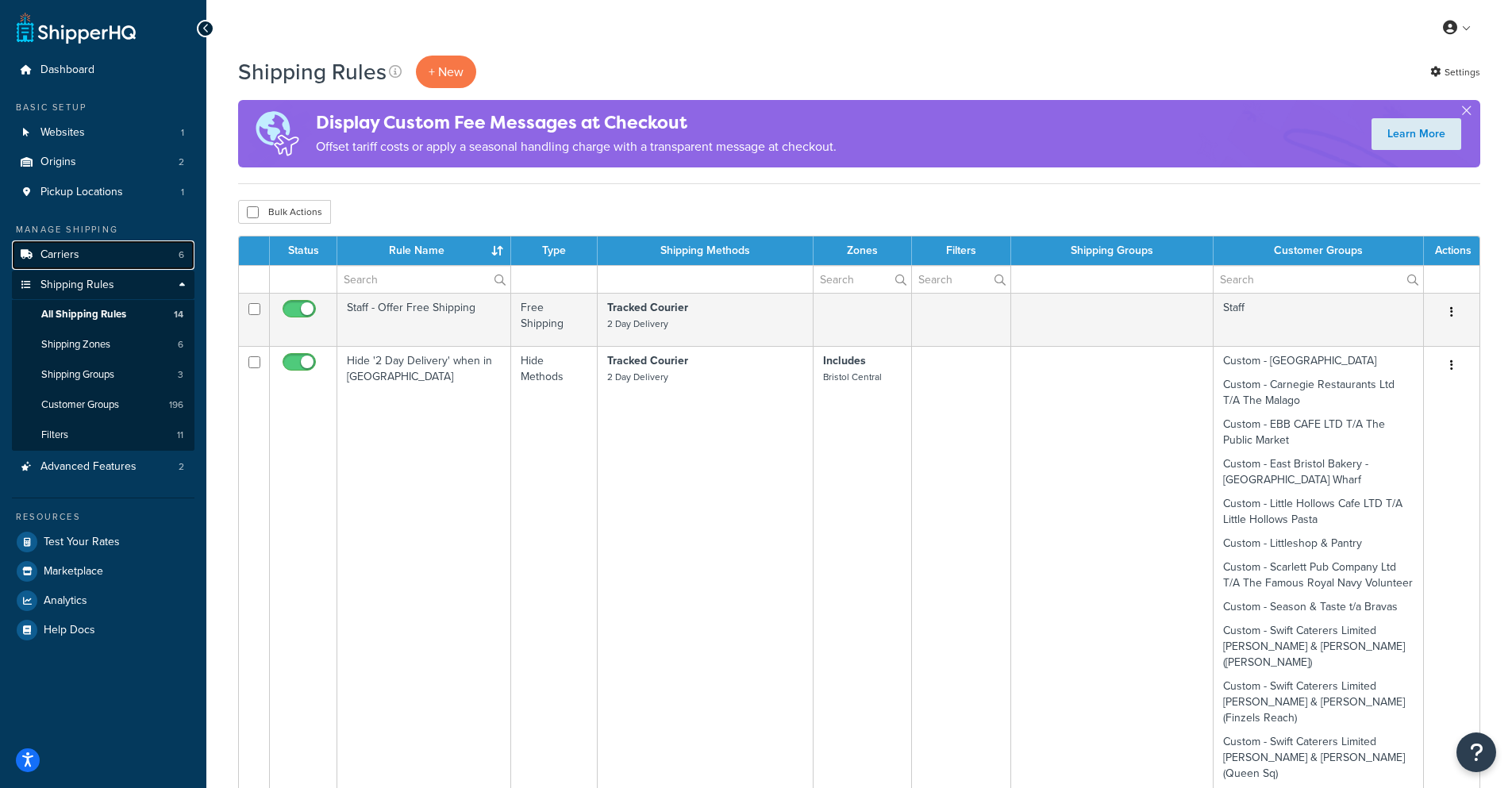
click at [123, 254] on link "Carriers 6" at bounding box center [103, 255] width 183 height 29
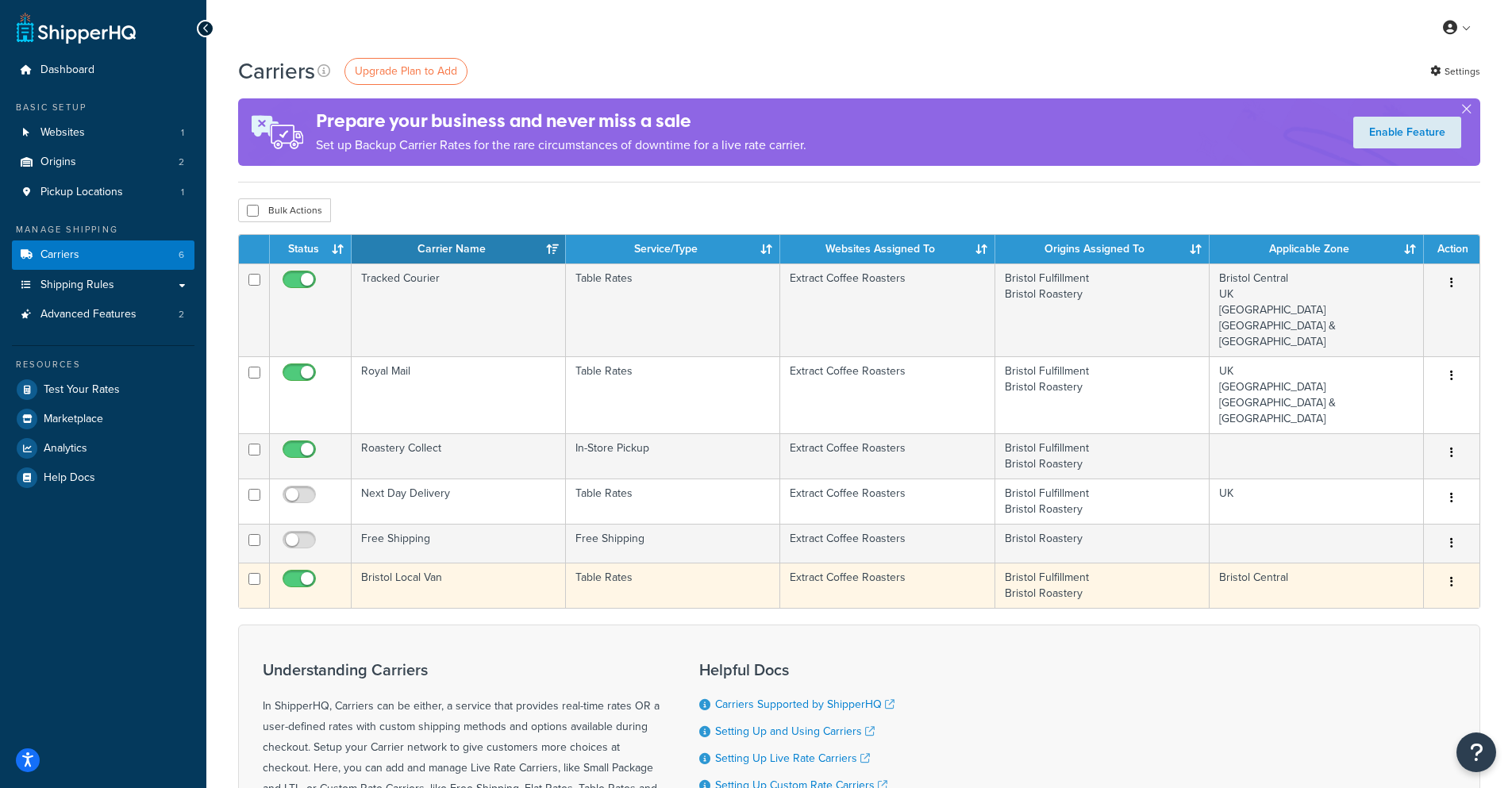
click at [626, 581] on td "Table Rates" at bounding box center [673, 585] width 215 height 45
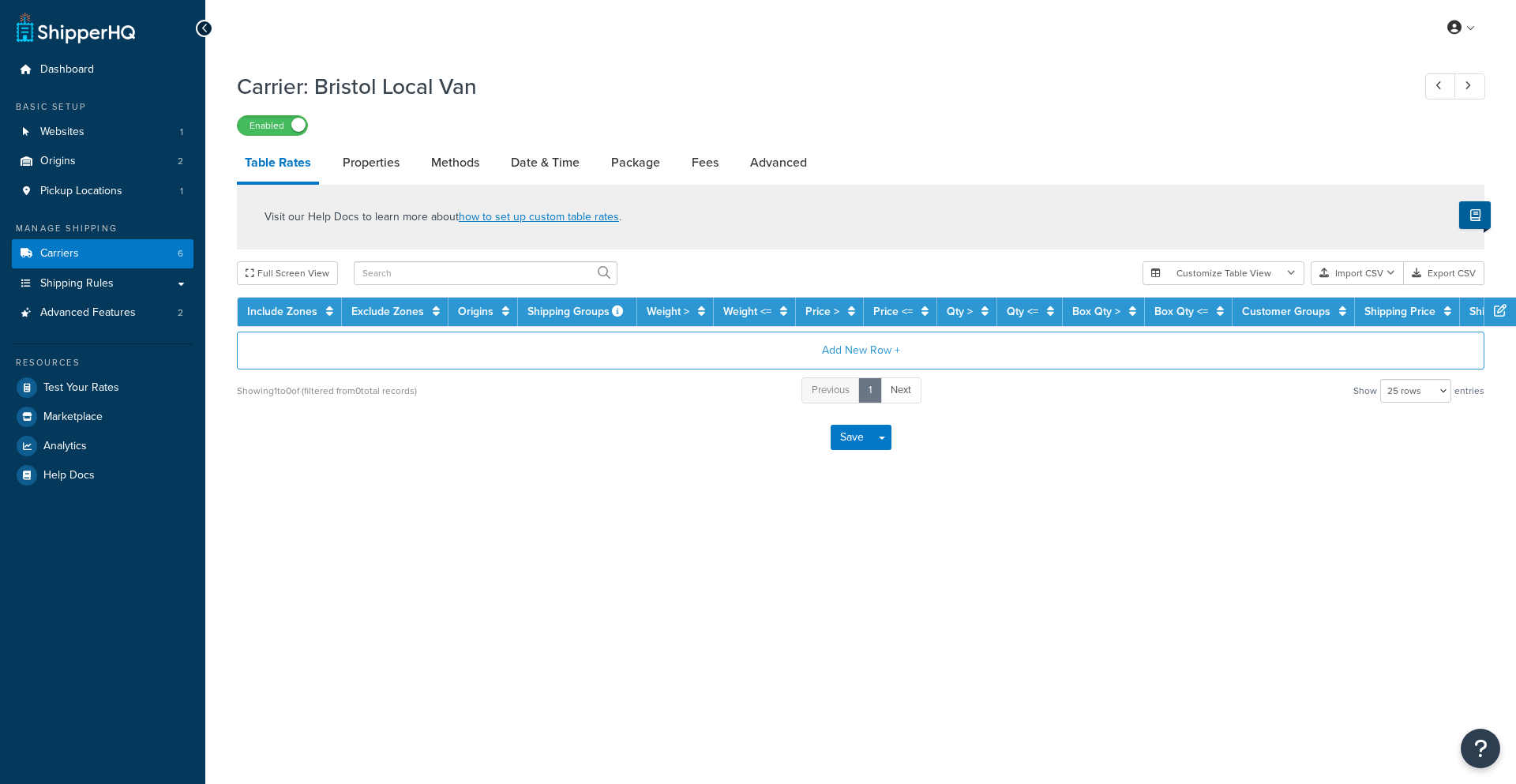
select select "25"
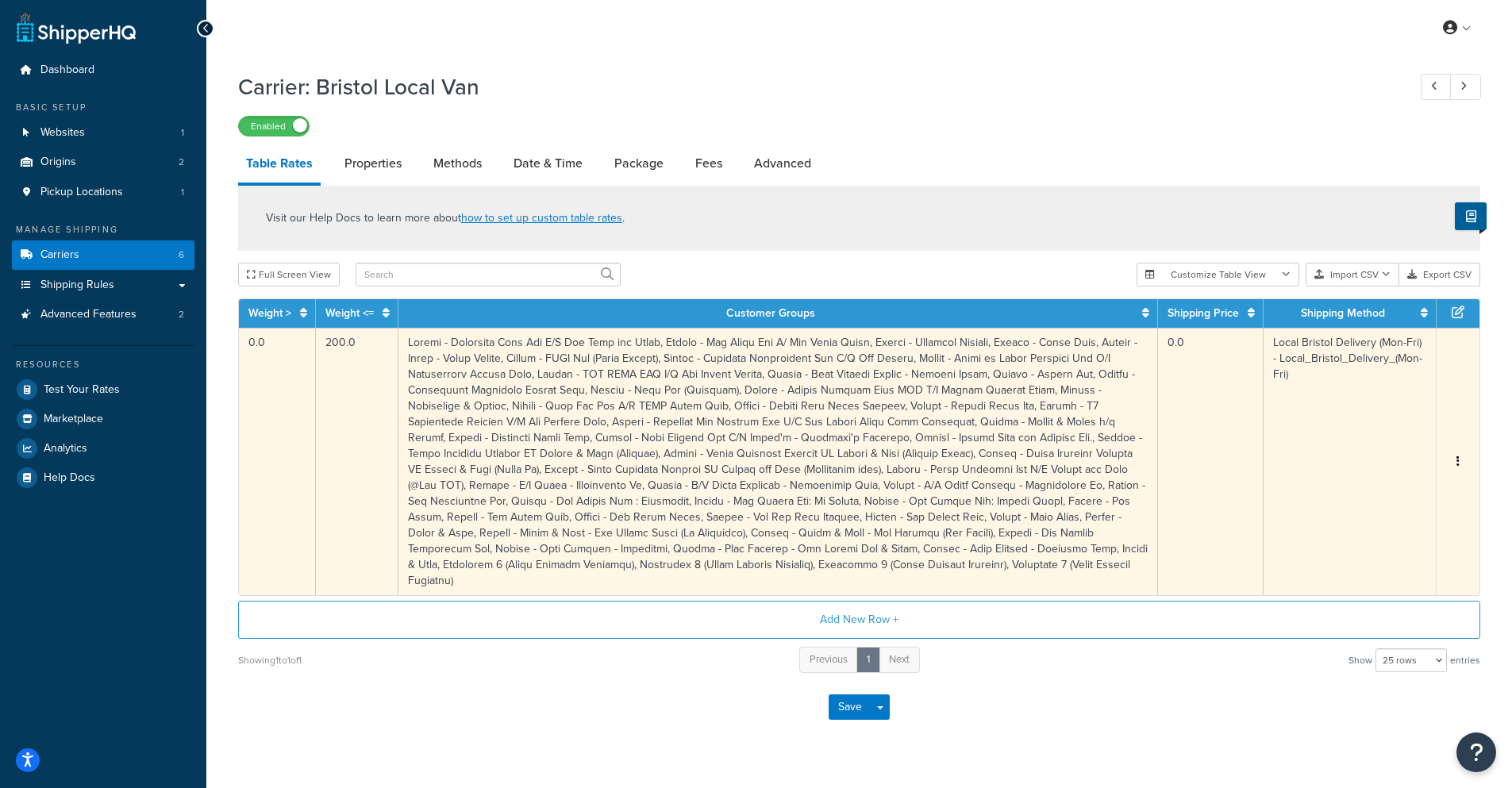
click at [683, 475] on td at bounding box center [778, 461] width 759 height 267
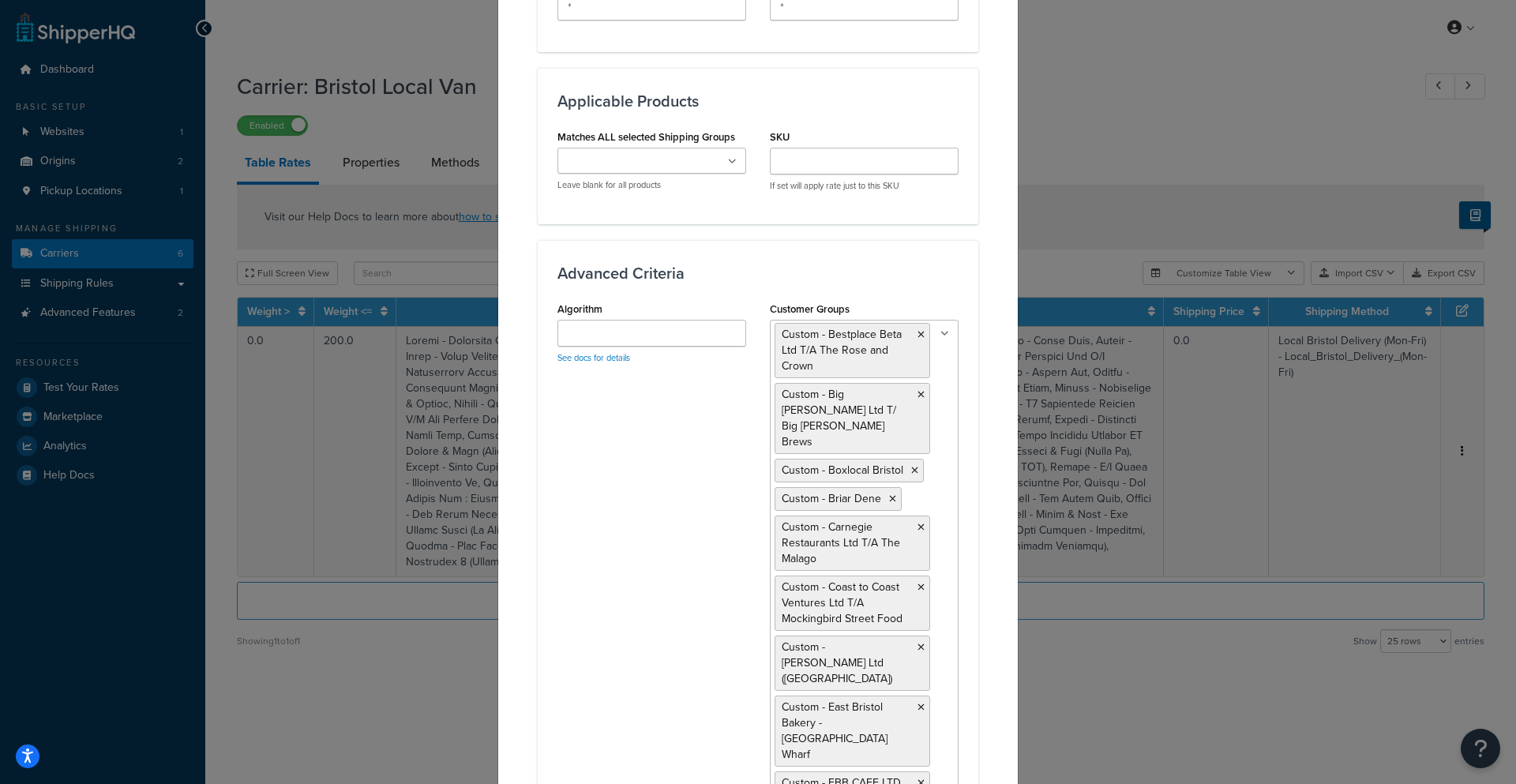
scroll to position [1184, 0]
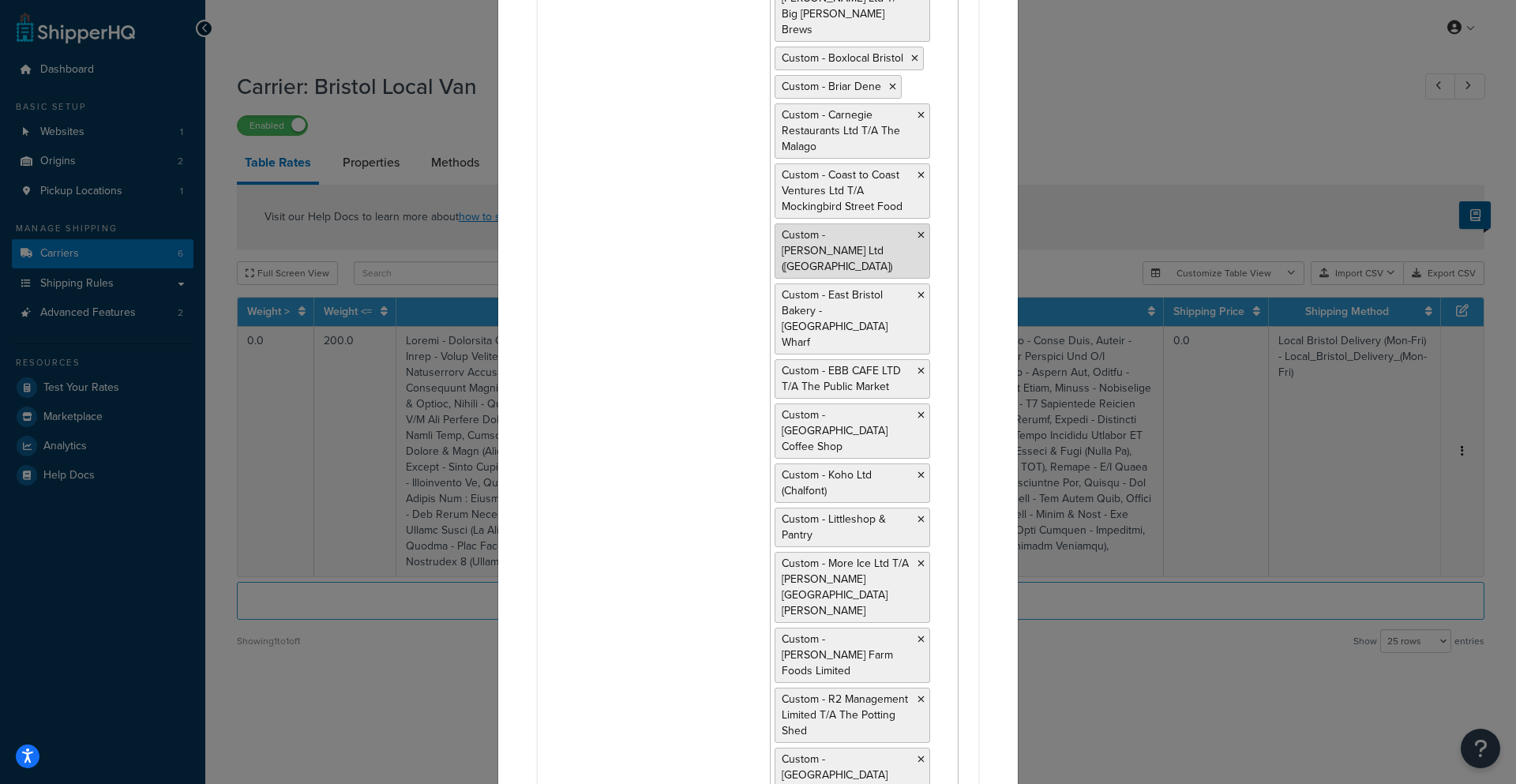
click at [917, 231] on icon at bounding box center [920, 236] width 7 height 10
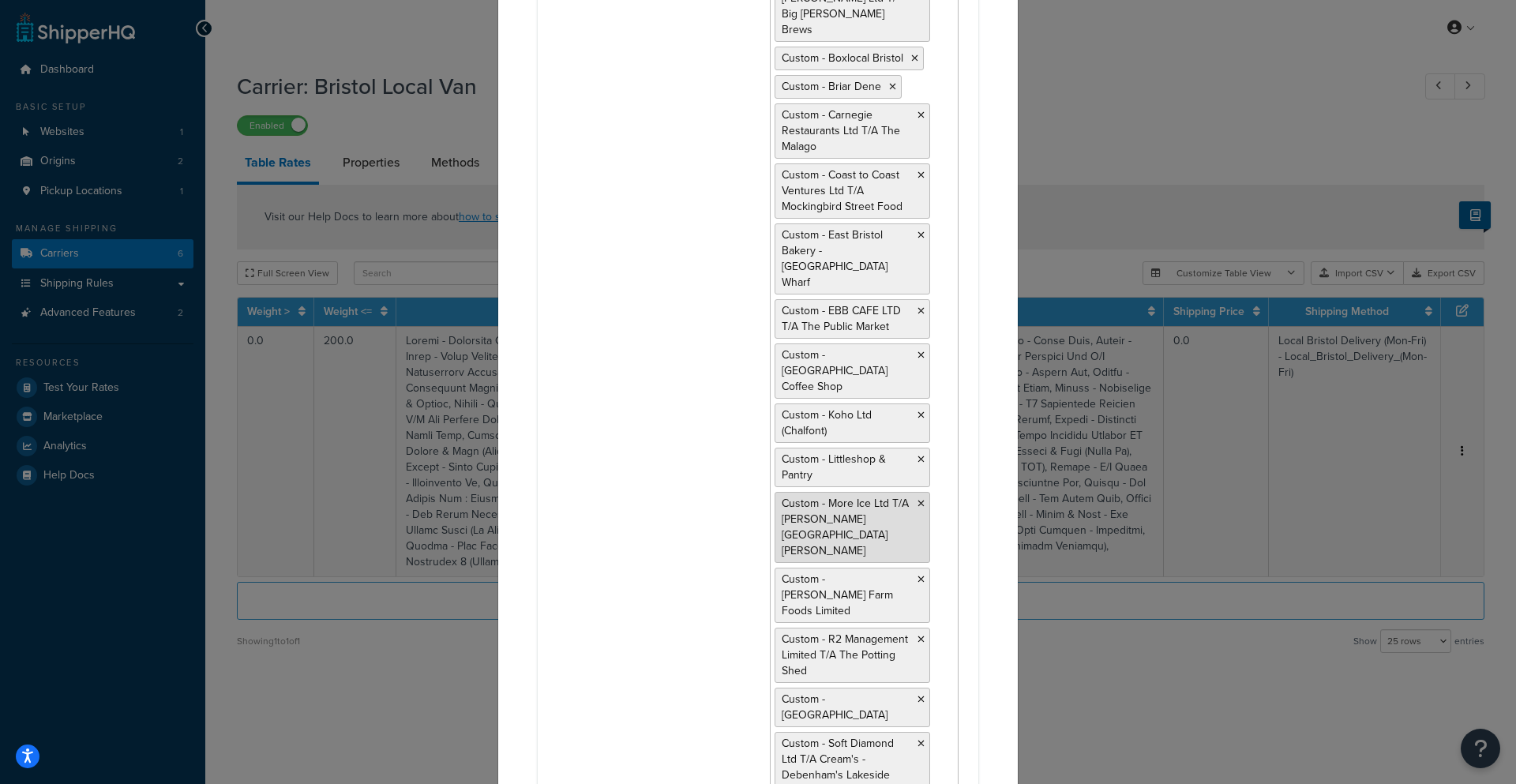
click at [917, 498] on icon at bounding box center [920, 503] width 7 height 10
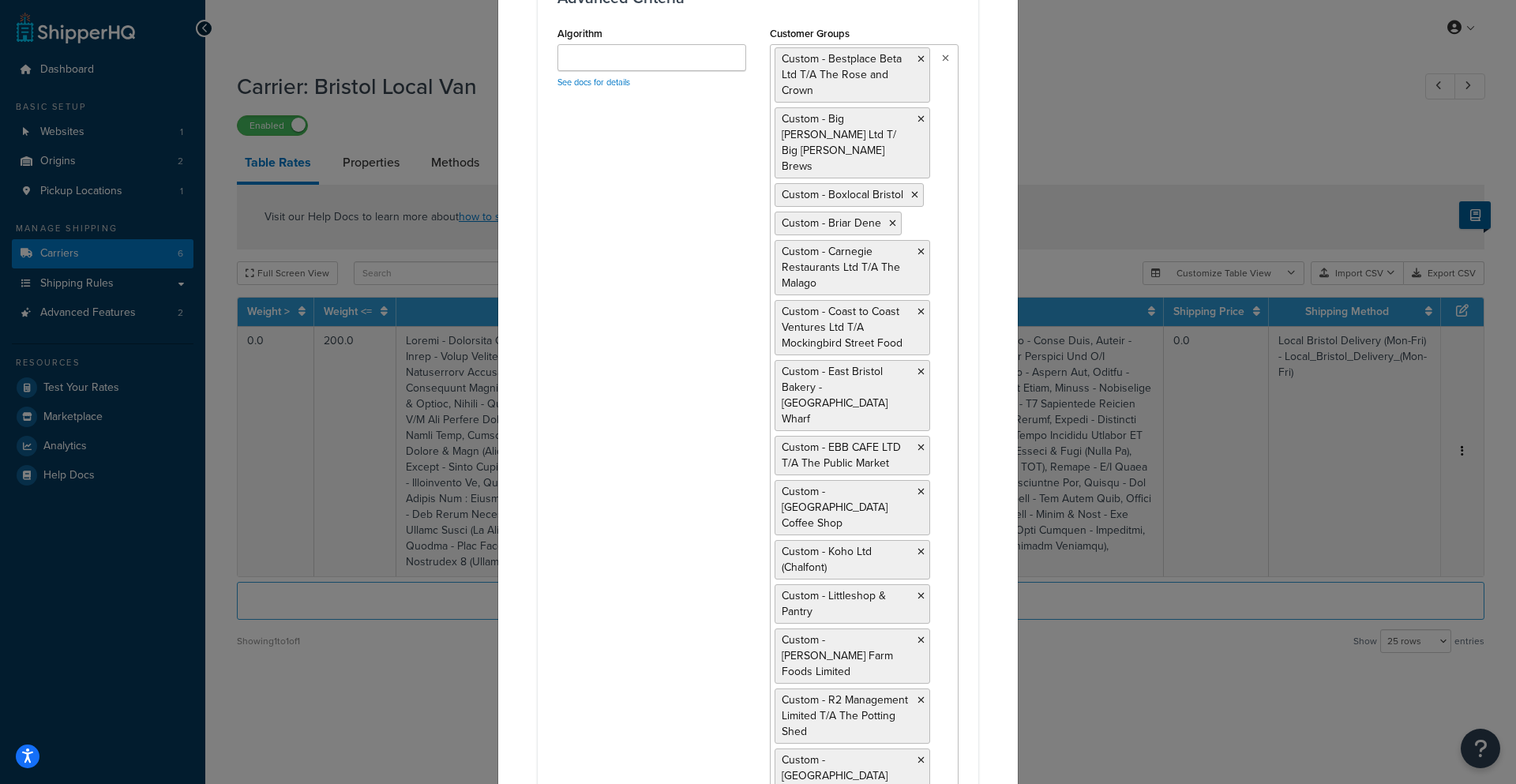
scroll to position [3029, 0]
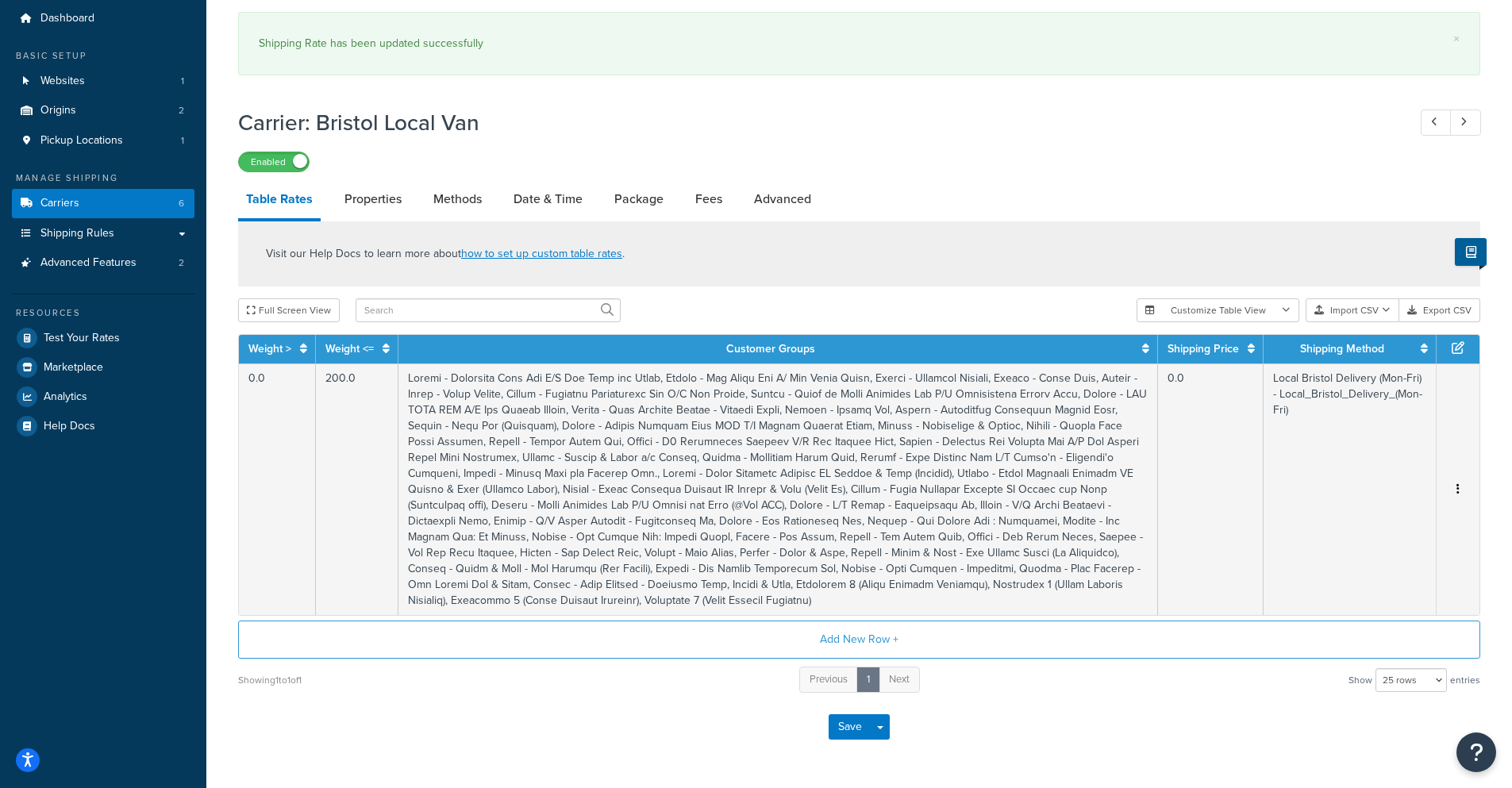
scroll to position [79, 0]
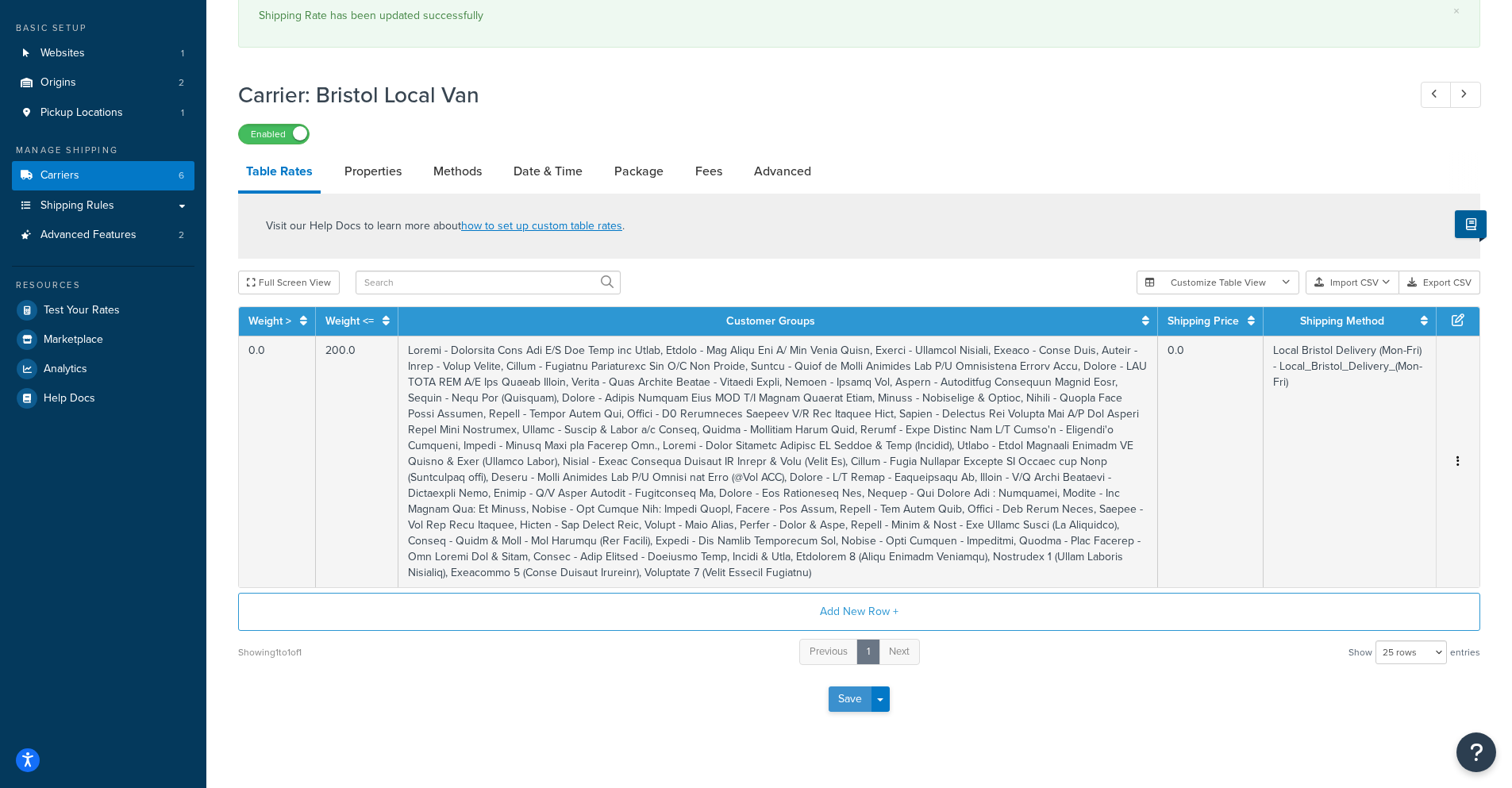
click at [852, 698] on button "Save" at bounding box center [849, 699] width 43 height 25
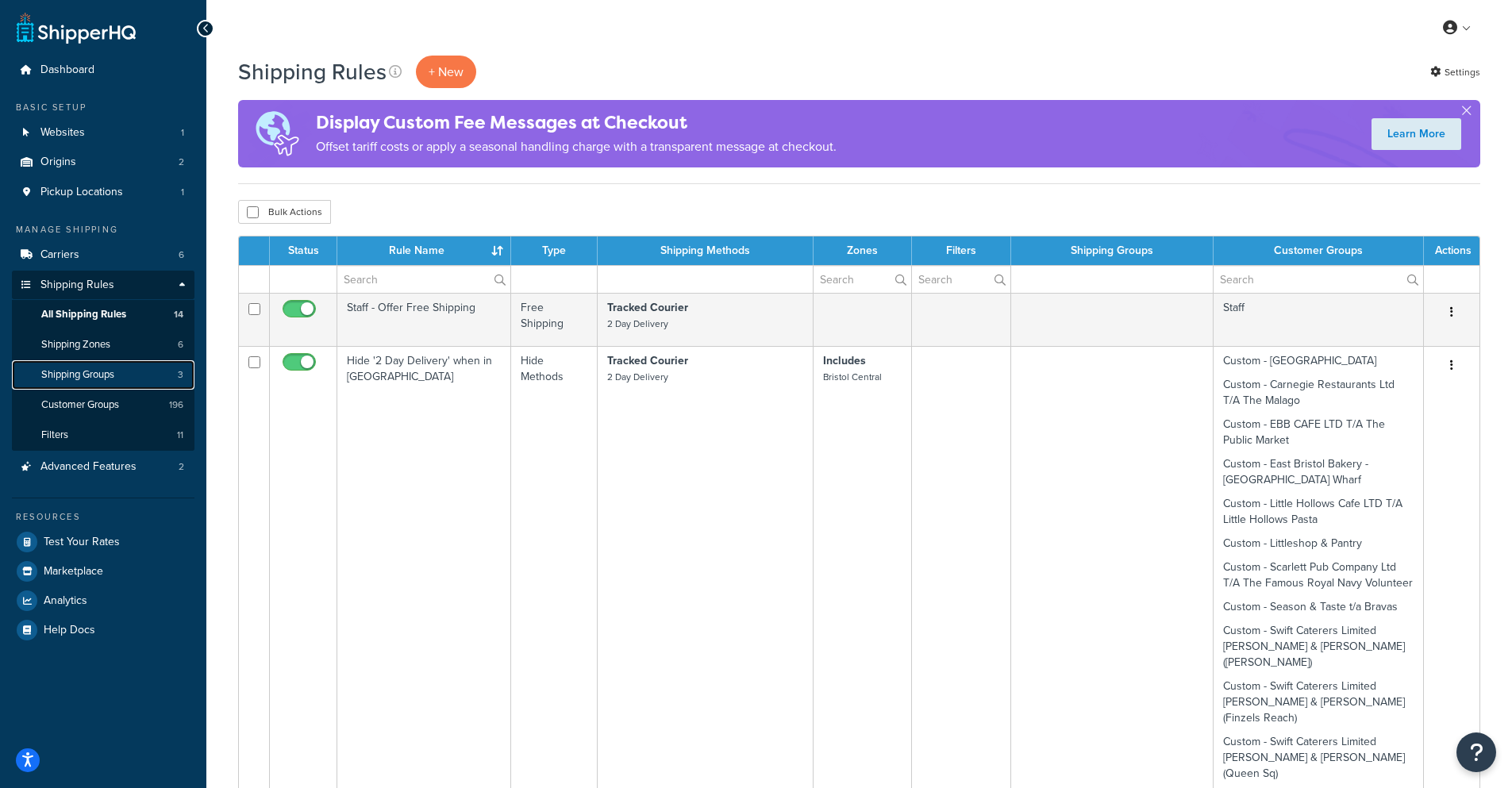
click at [140, 370] on link "Shipping Groups 3" at bounding box center [103, 374] width 183 height 29
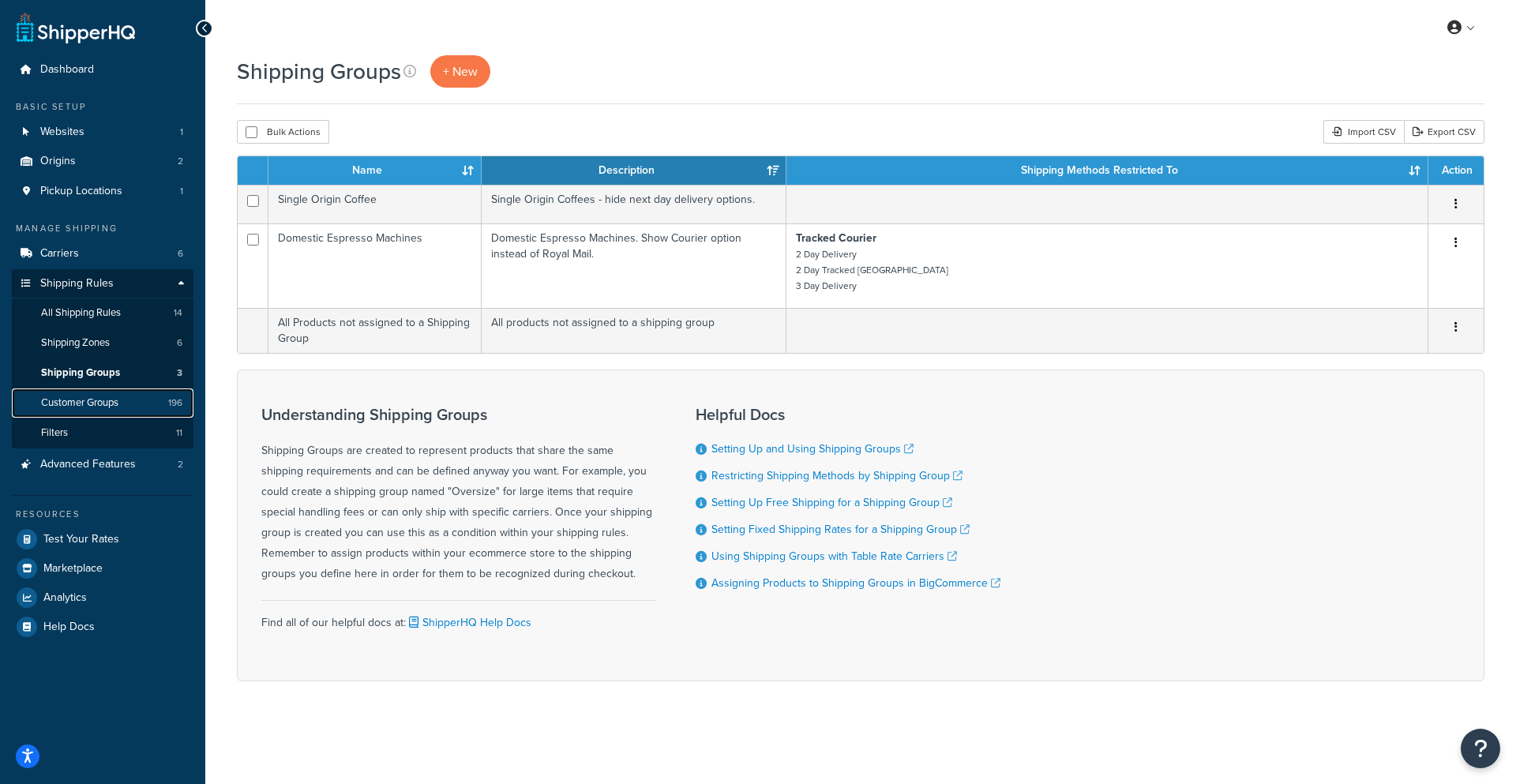
click at [142, 405] on link "Customer Groups 196" at bounding box center [102, 403] width 182 height 29
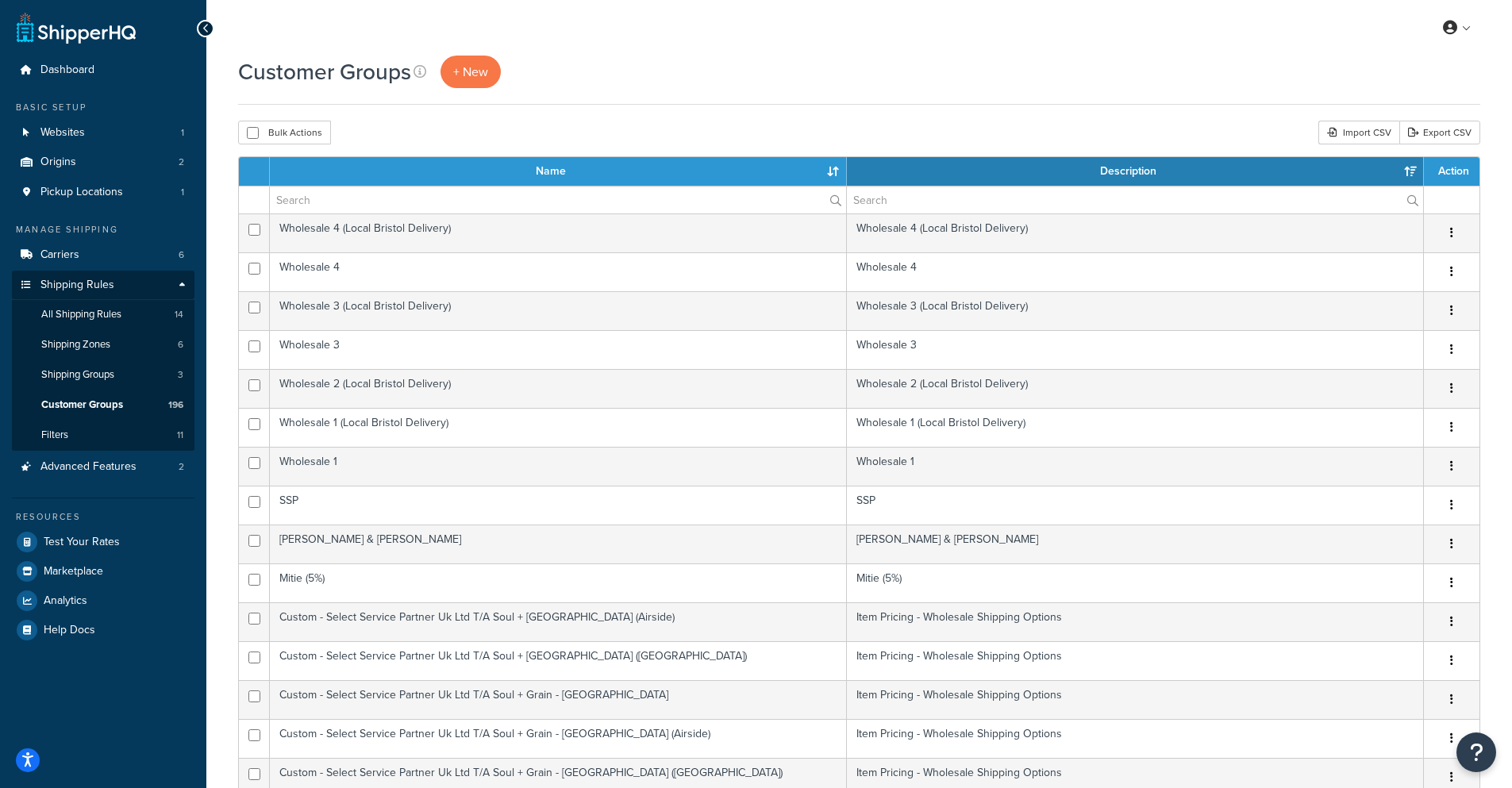
click at [961, 52] on div "My Profile Billing Global Settings Contact Us Logout" at bounding box center [859, 27] width 1306 height 55
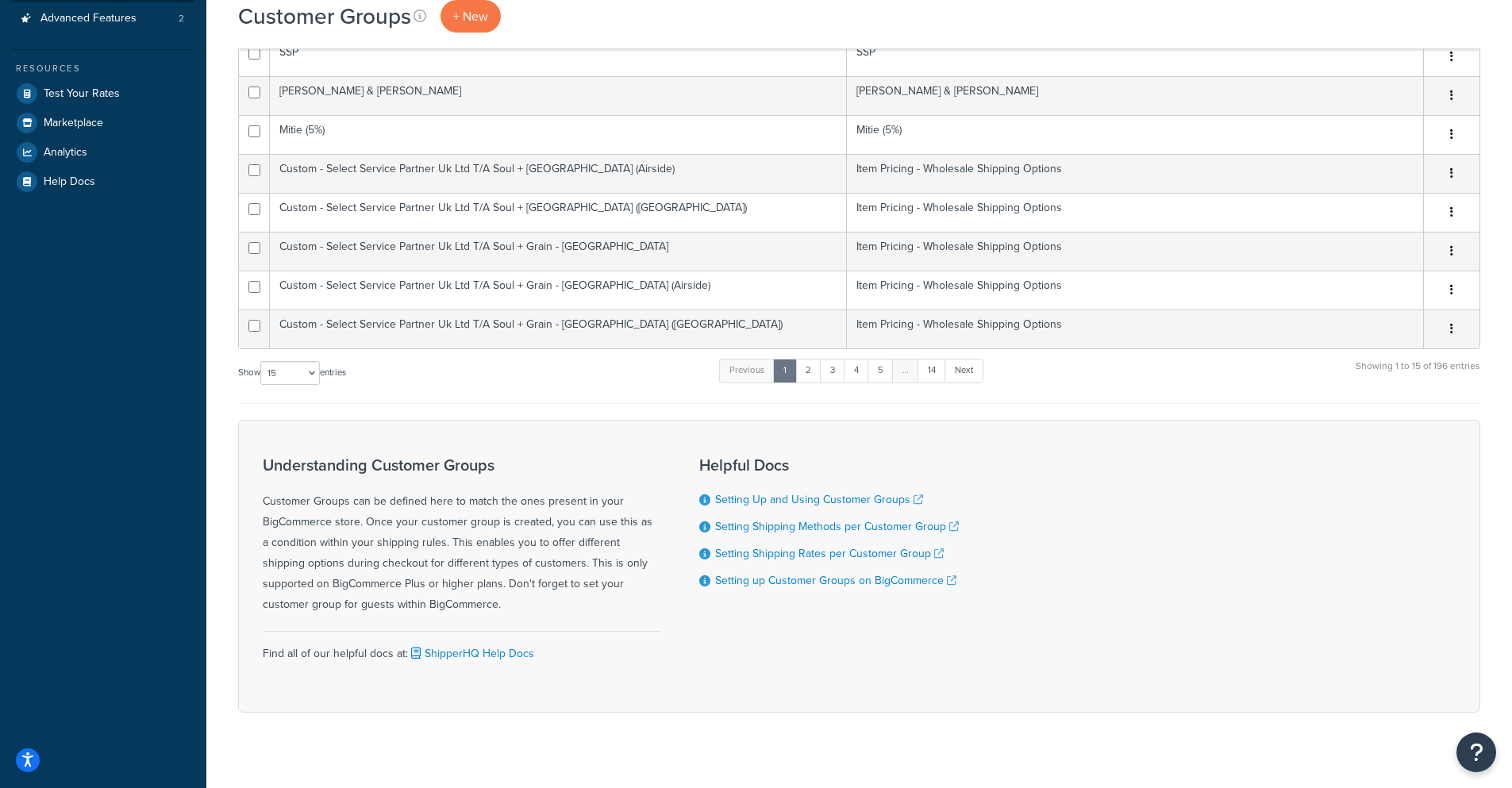
scroll to position [459, 0]
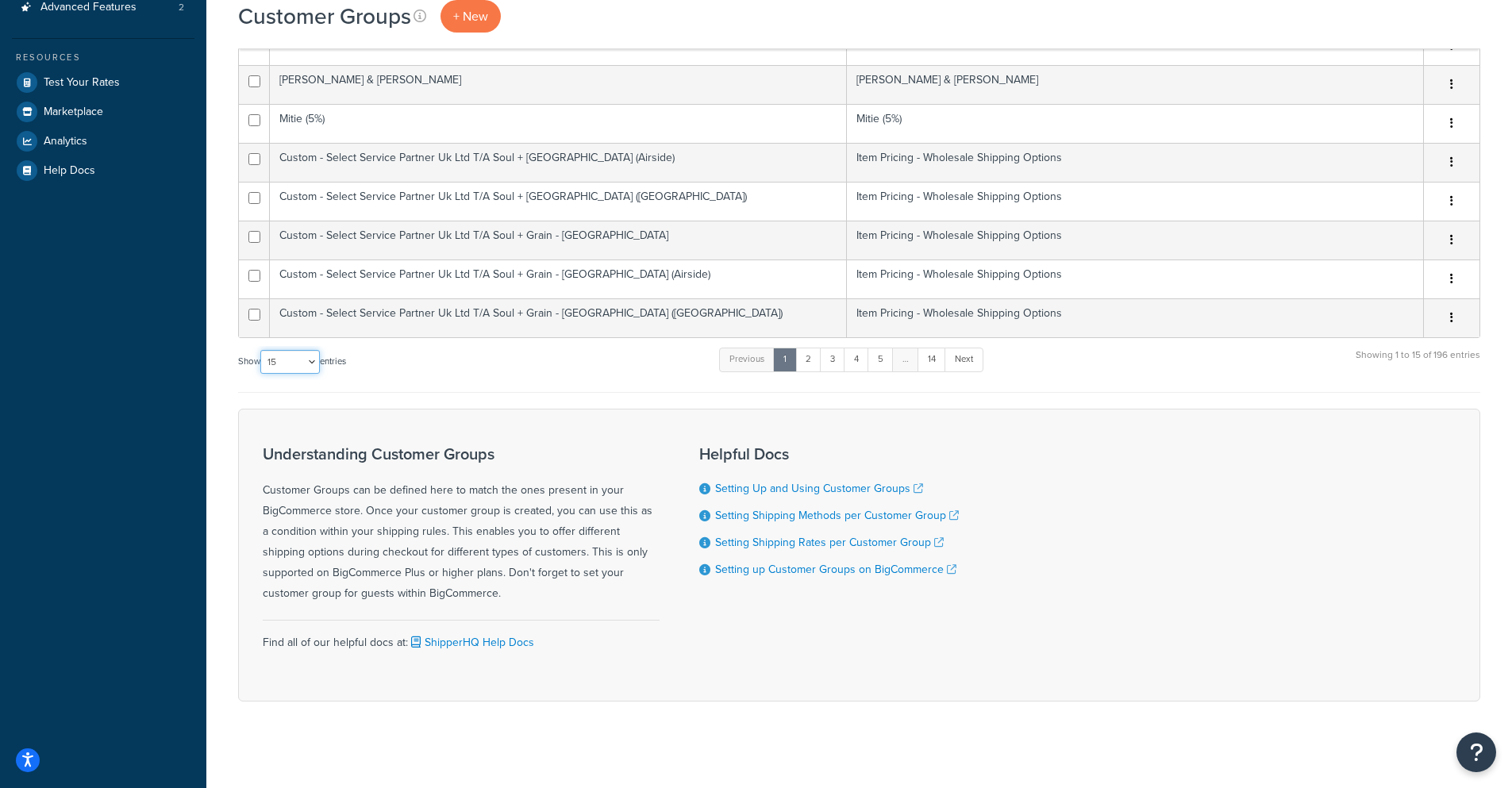
click at [282, 357] on select "10 15 25 50 100" at bounding box center [290, 362] width 60 height 24
select select "100"
click at [262, 373] on select "10 15 25 50 100" at bounding box center [290, 362] width 60 height 24
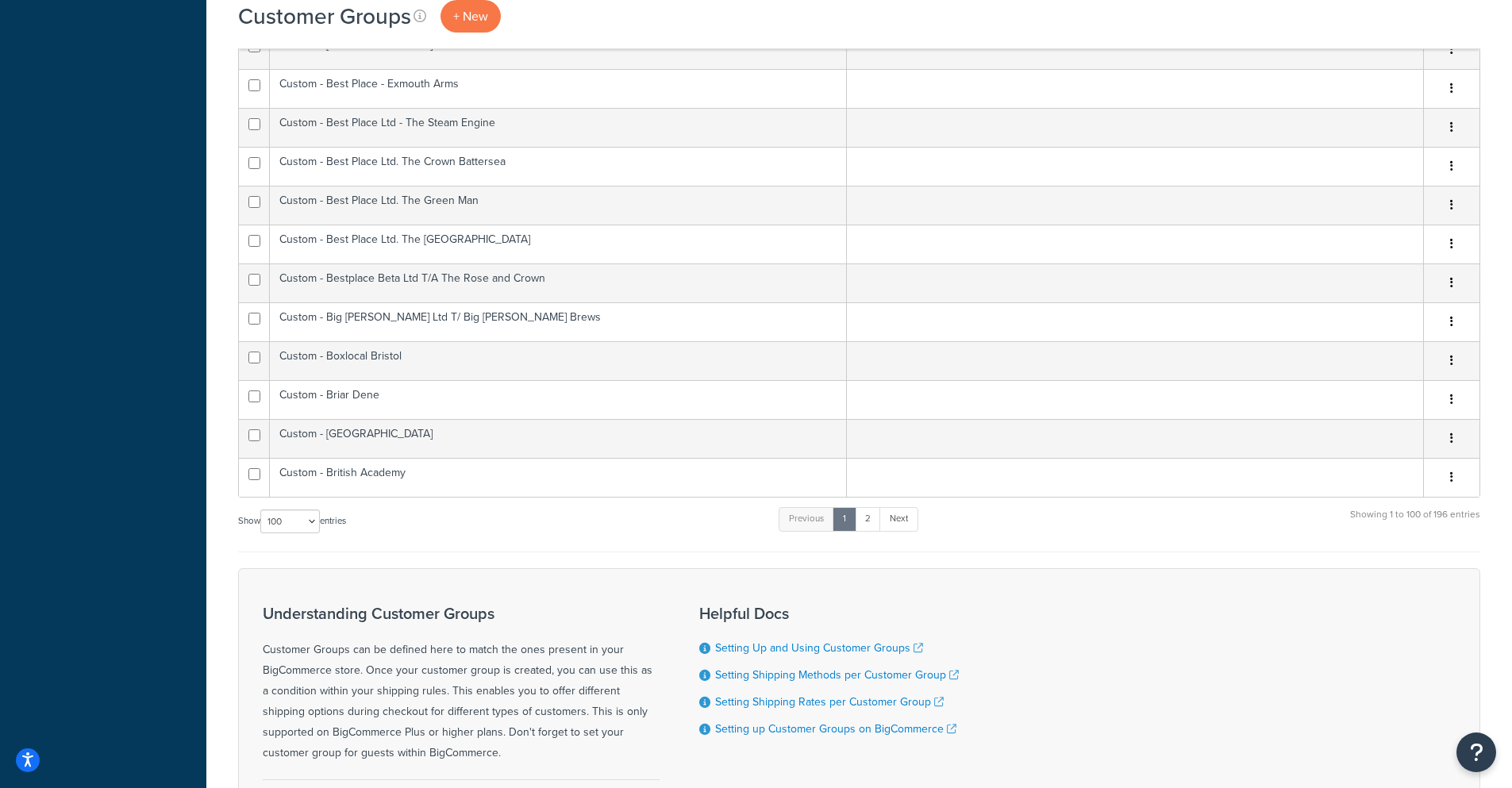
scroll to position [3712, 0]
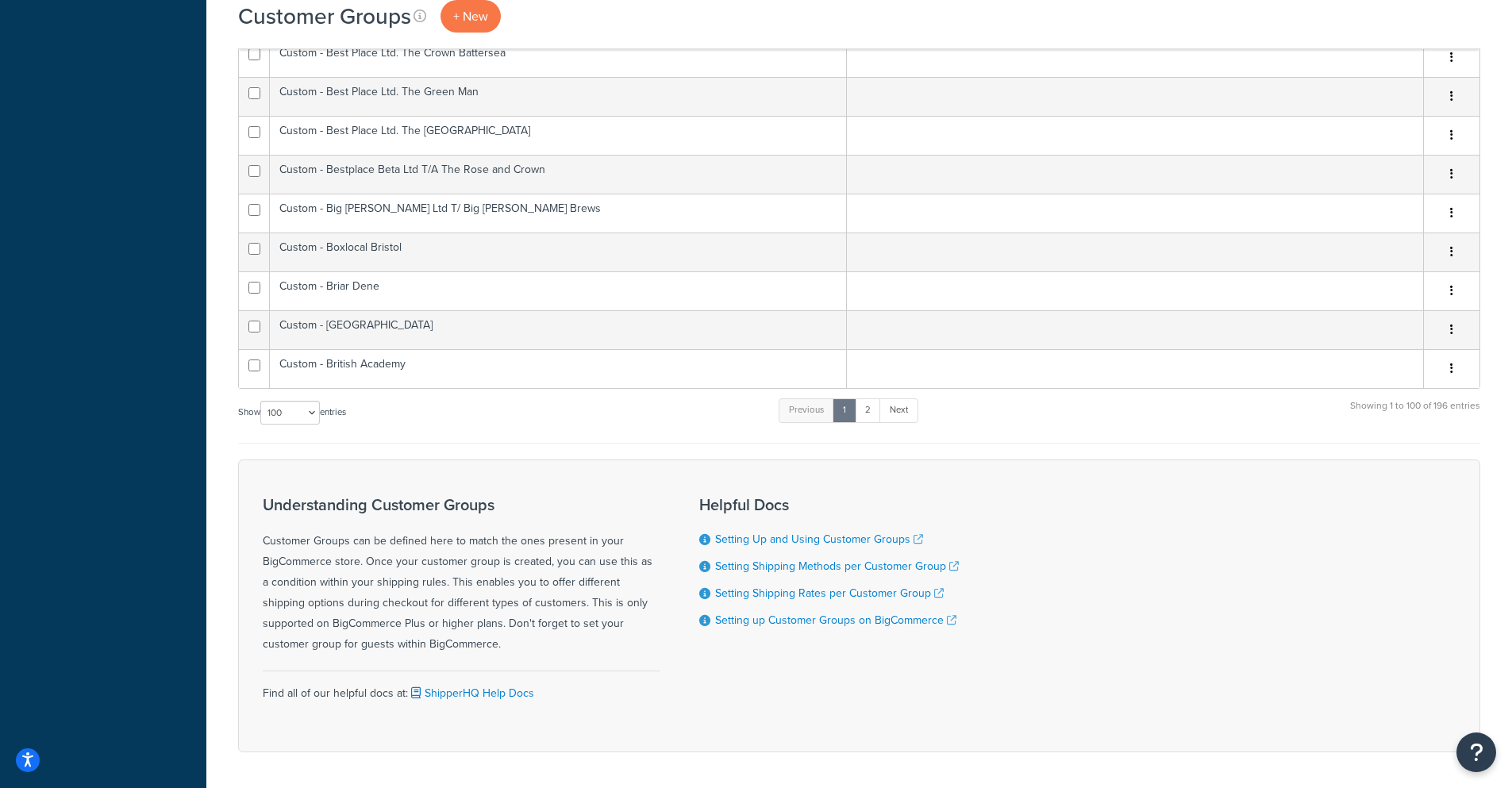
click at [865, 398] on ul "Previous 1 2 Next" at bounding box center [848, 414] width 139 height 31
click at [867, 398] on link "2" at bounding box center [868, 410] width 26 height 24
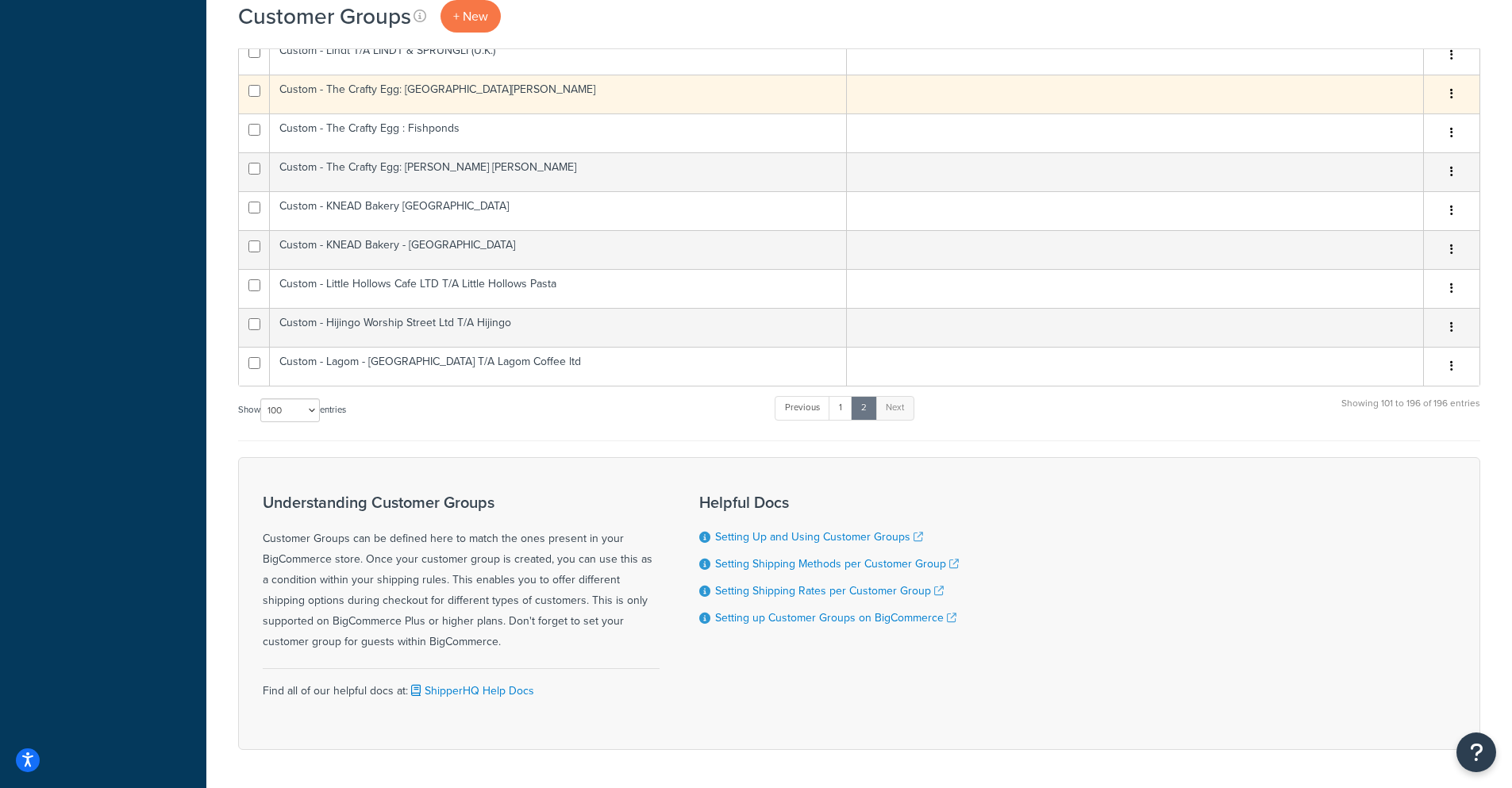
scroll to position [27, 0]
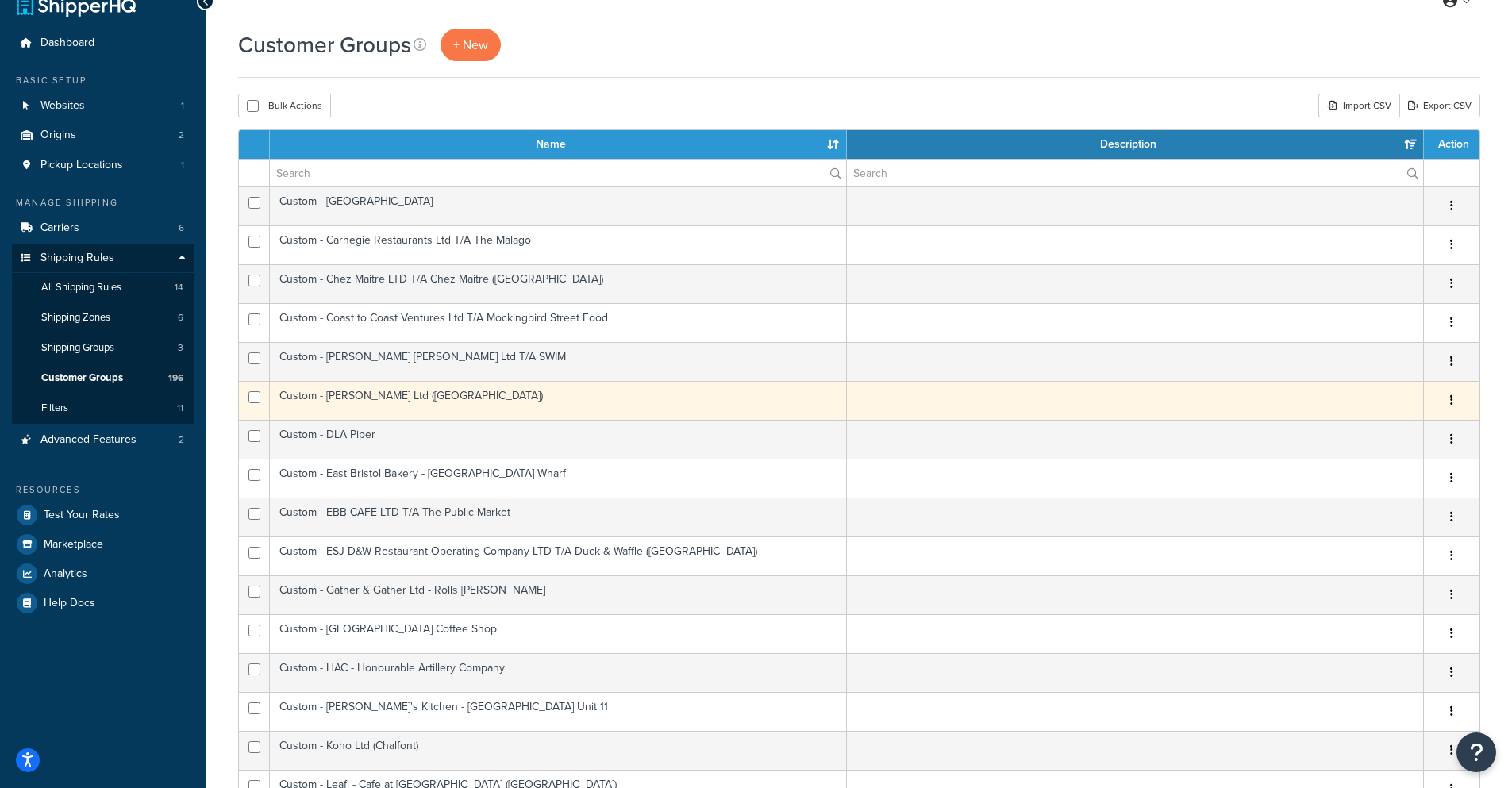
click at [247, 395] on td at bounding box center [254, 400] width 31 height 39
checkbox input "true"
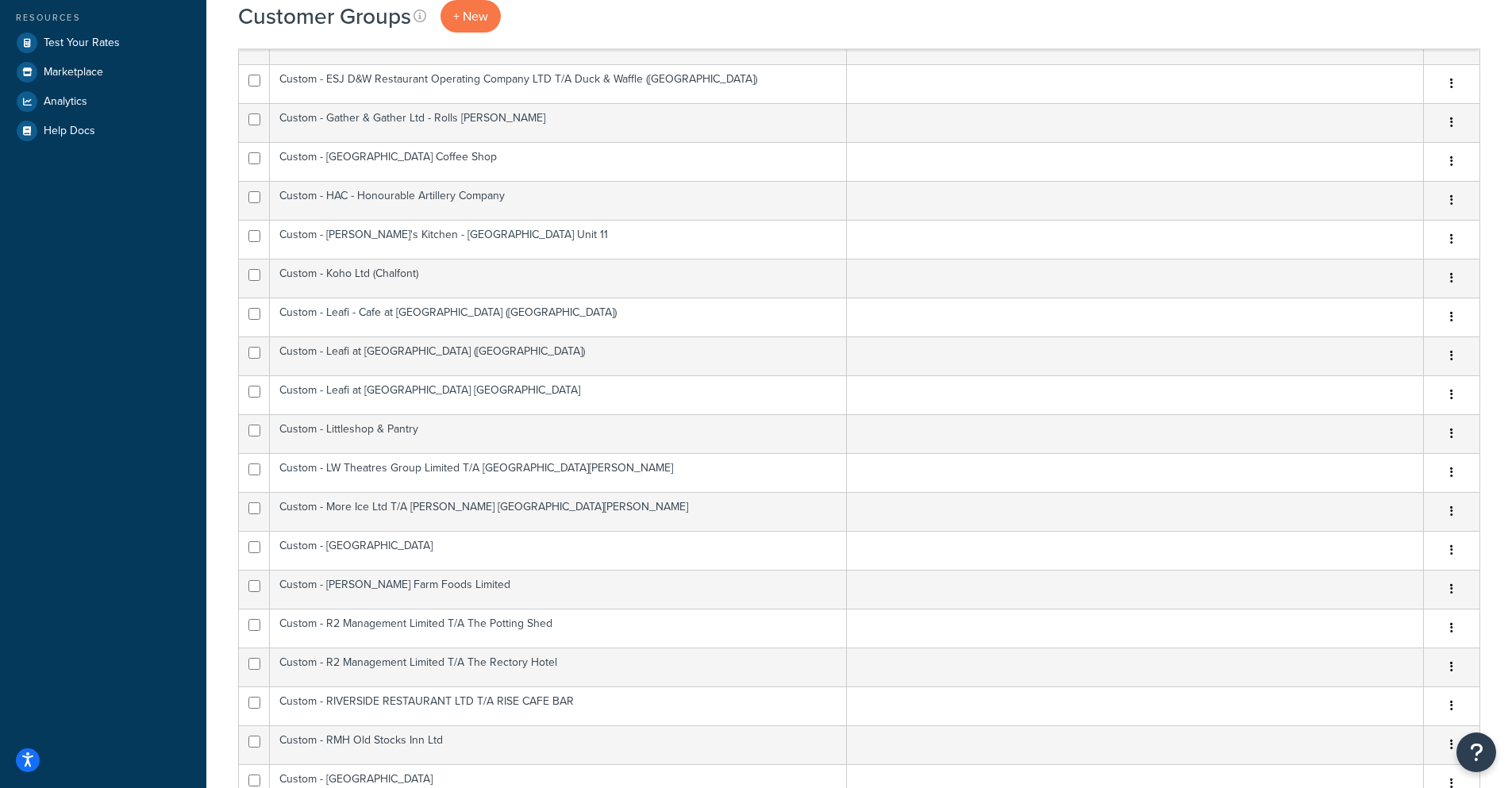
scroll to position [503, 0]
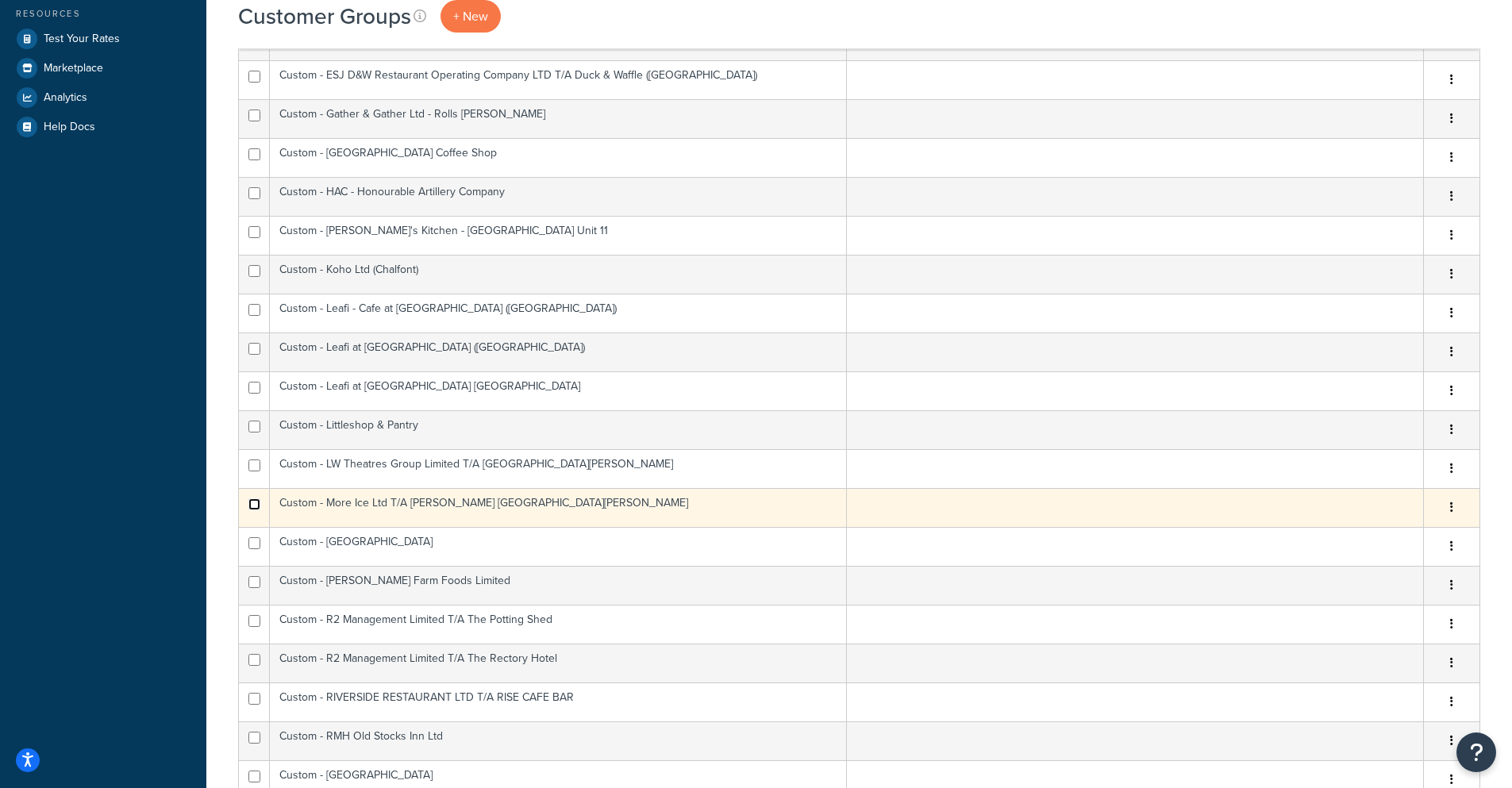
click at [254, 498] on input "checkbox" at bounding box center [254, 504] width 12 height 12
checkbox input "true"
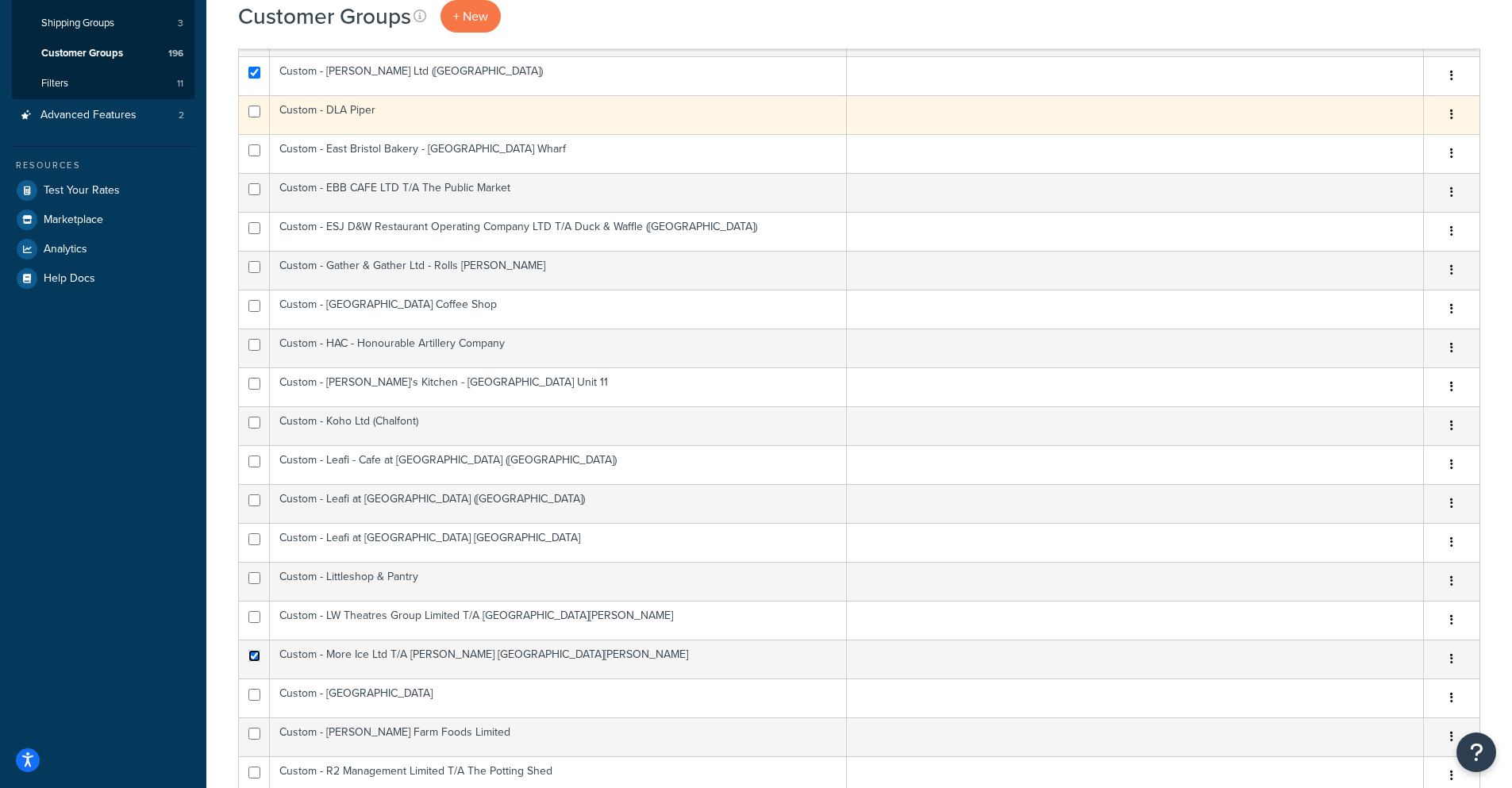
scroll to position [0, 0]
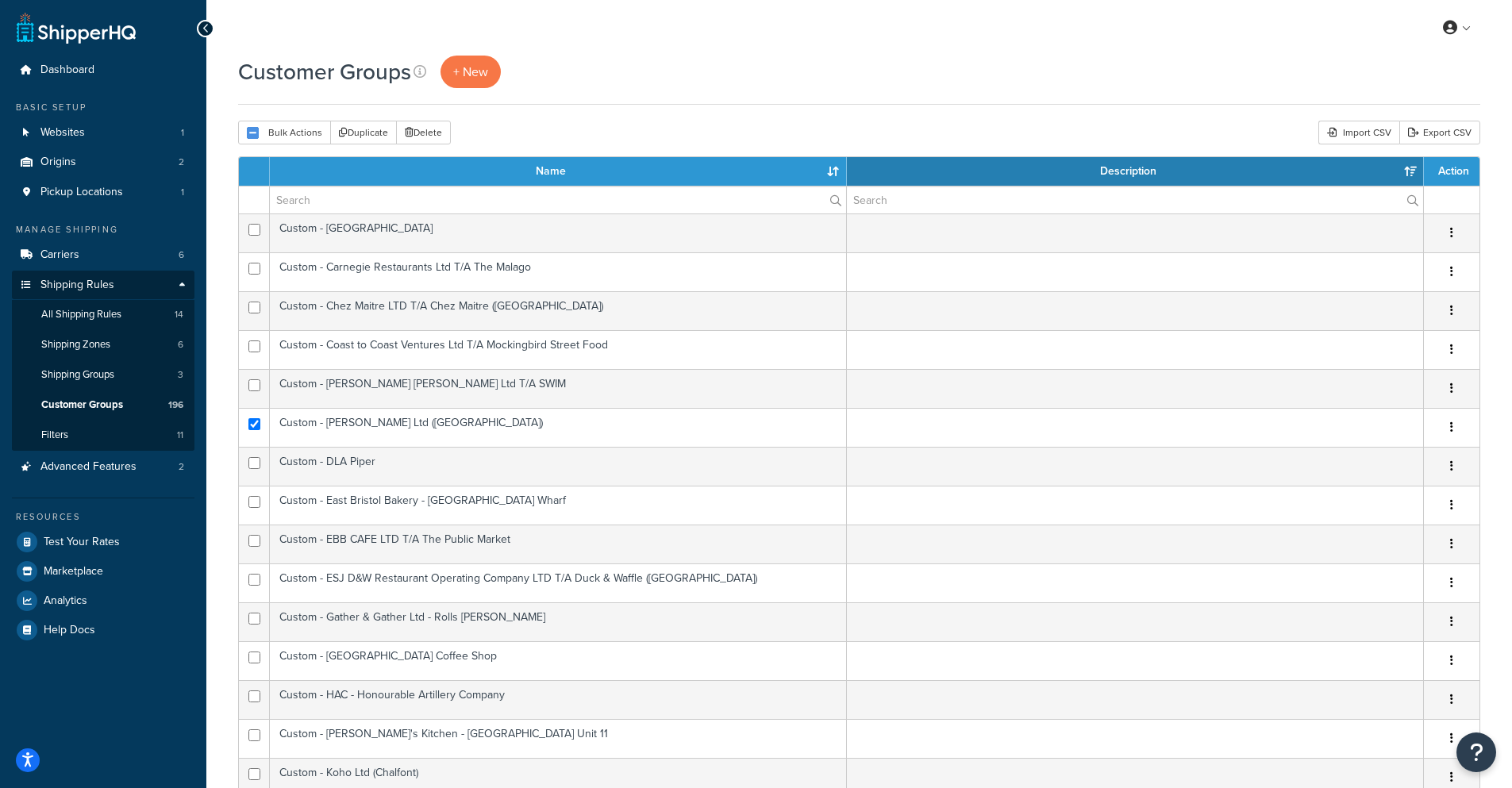
click at [422, 121] on form "Bulk Actions Duplicate Delete" at bounding box center [344, 132] width 213 height 24
click at [422, 128] on button "Delete" at bounding box center [423, 132] width 55 height 24
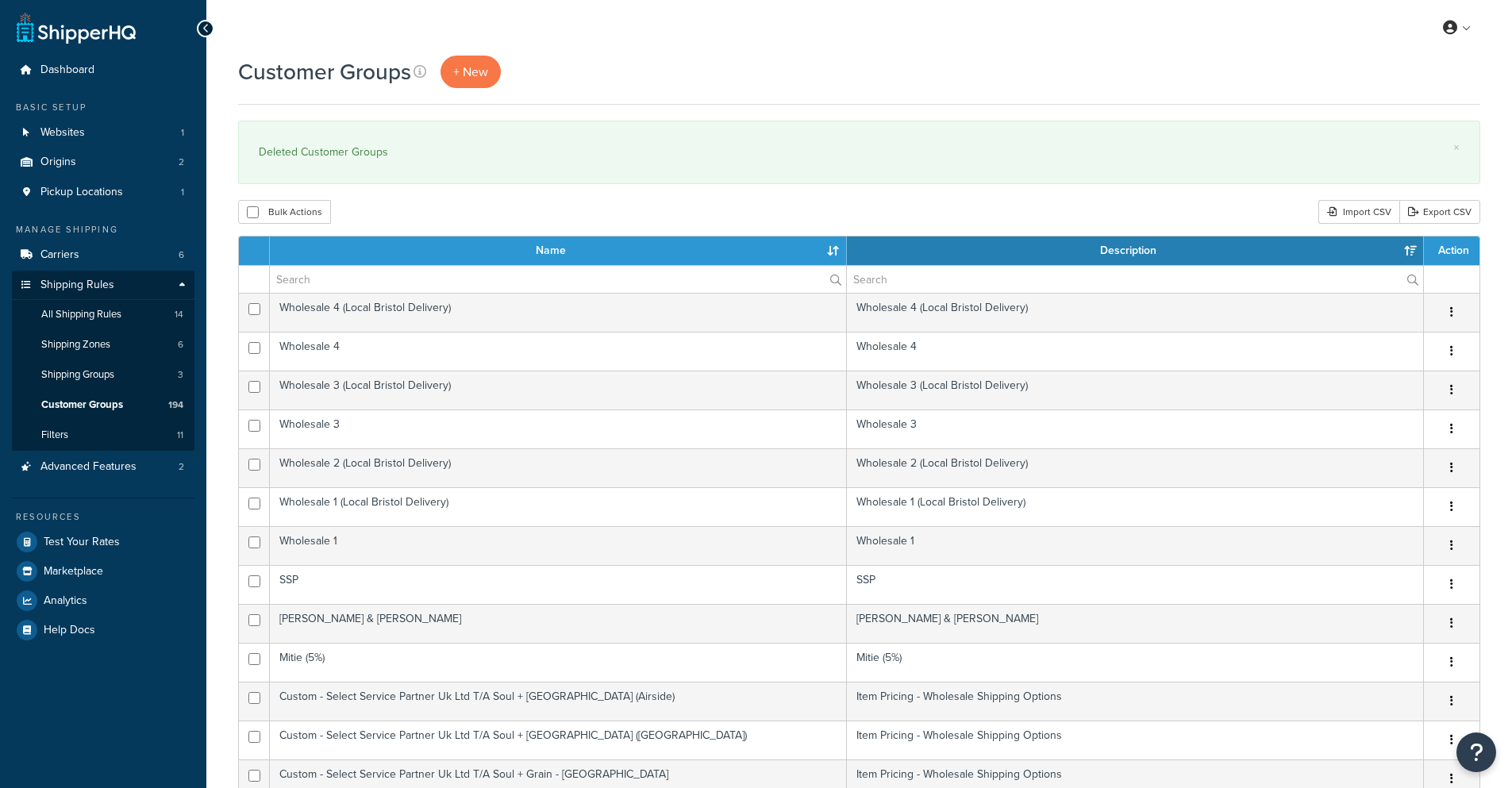
select select "15"
